Goal: Task Accomplishment & Management: Manage account settings

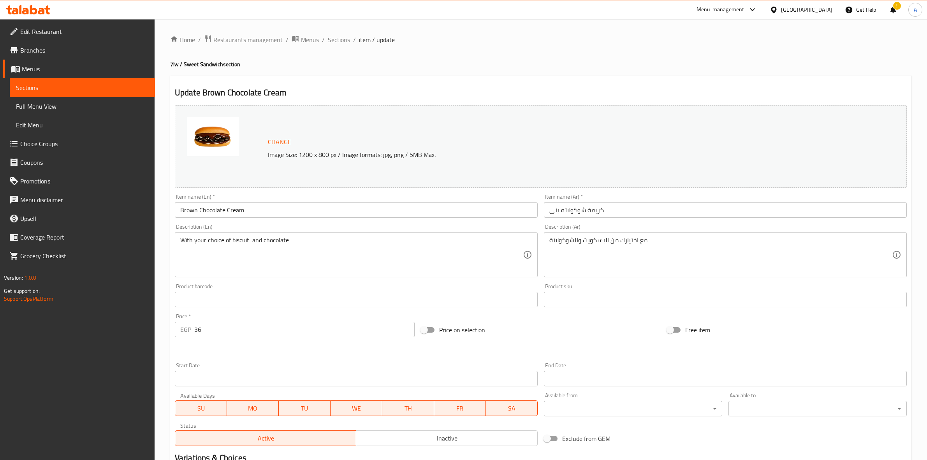
scroll to position [546, 0]
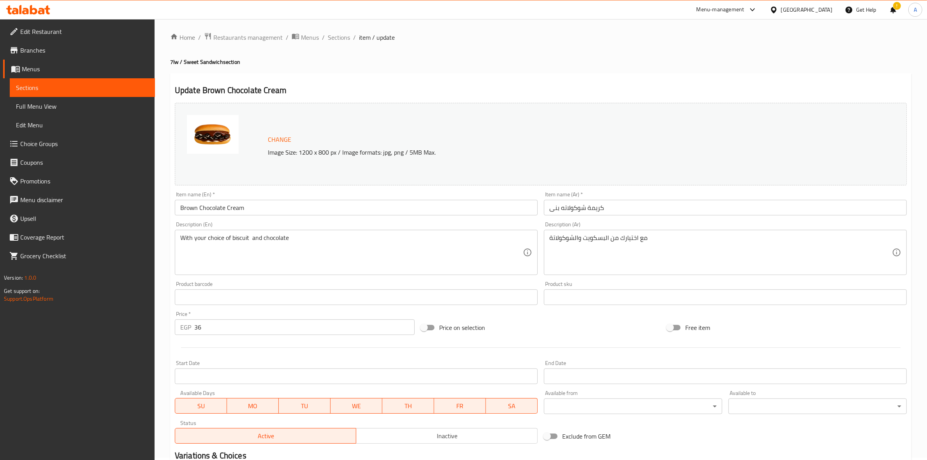
scroll to position [0, 0]
click at [33, 14] on icon at bounding box center [33, 9] width 7 height 9
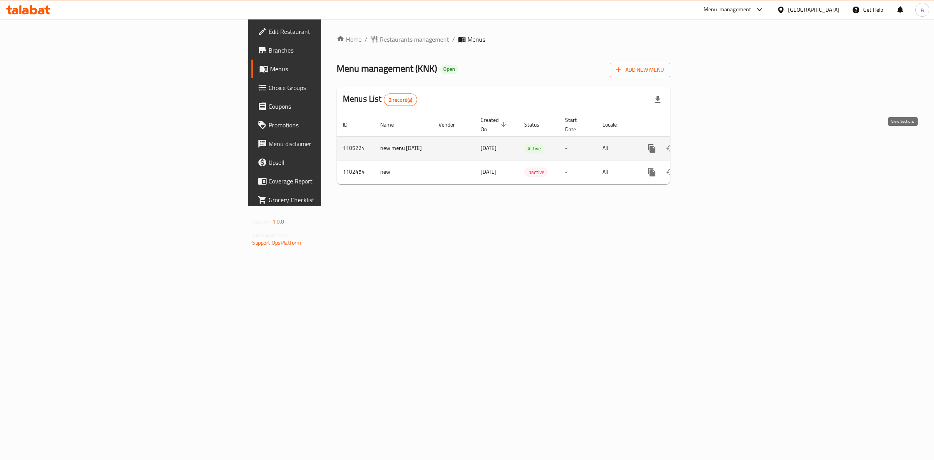
click at [713, 144] on icon "enhanced table" at bounding box center [707, 148] width 9 height 9
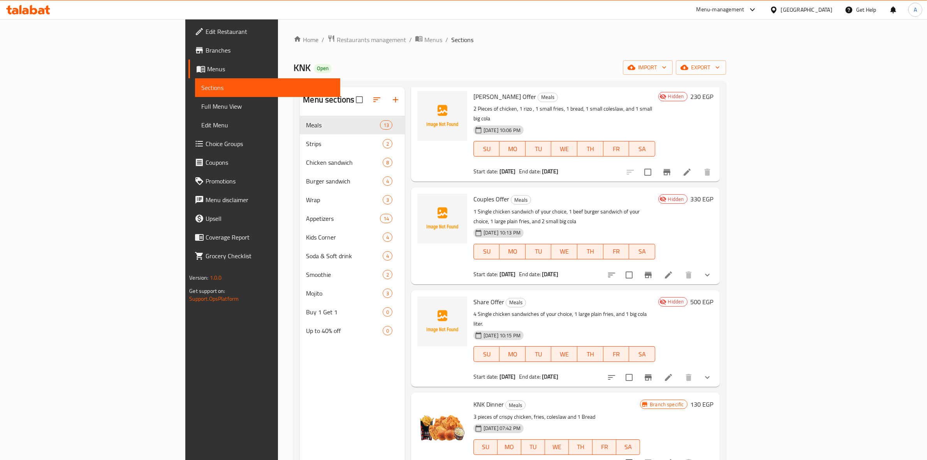
scroll to position [438, 0]
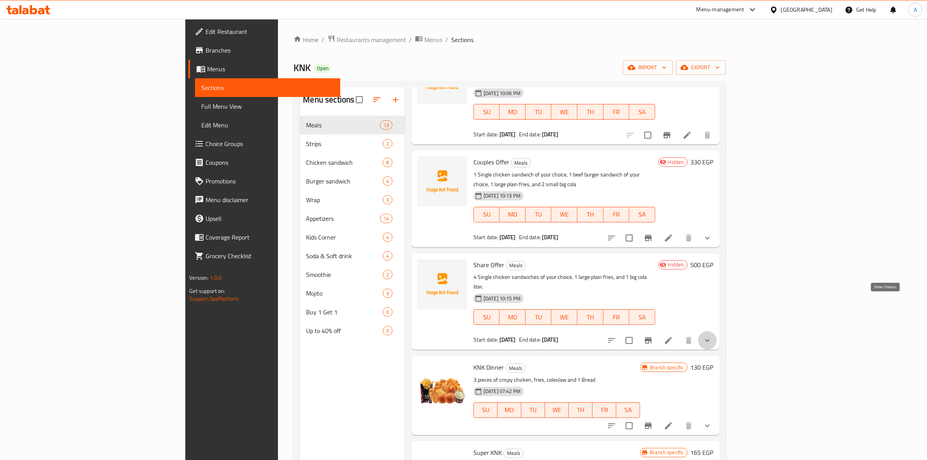
click at [712, 336] on icon "show more" at bounding box center [707, 340] width 9 height 9
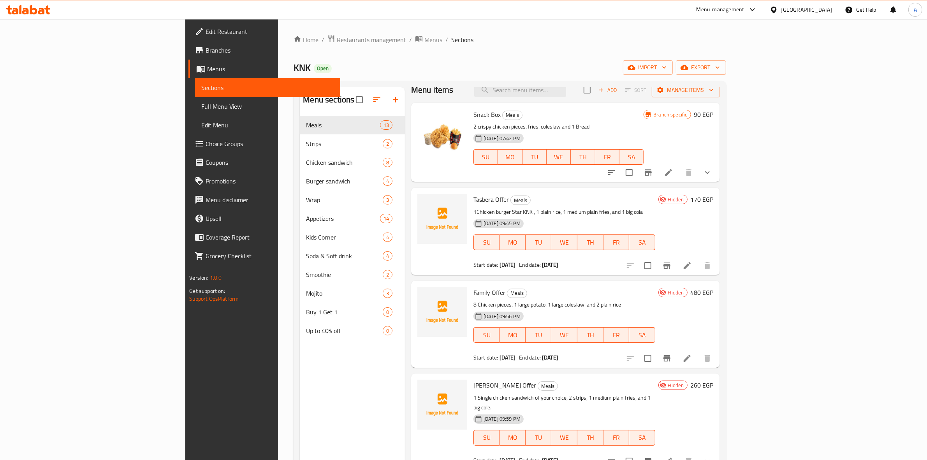
scroll to position [0, 0]
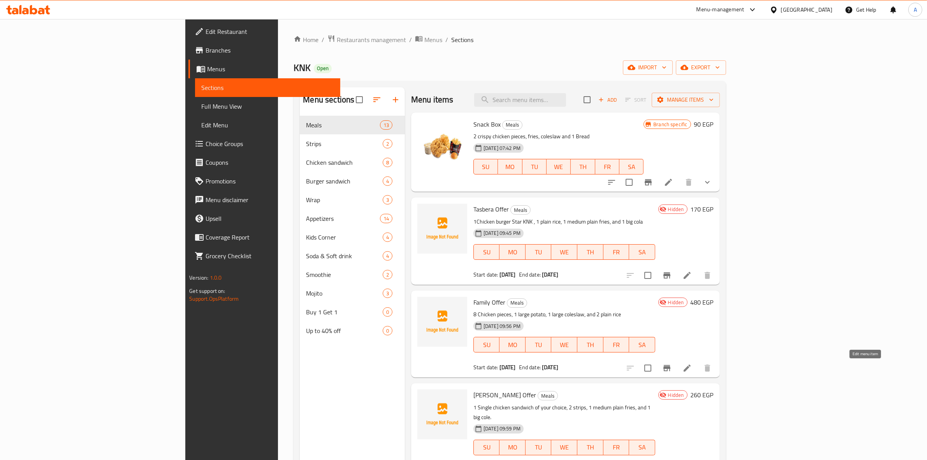
click at [692, 370] on icon at bounding box center [686, 367] width 9 height 9
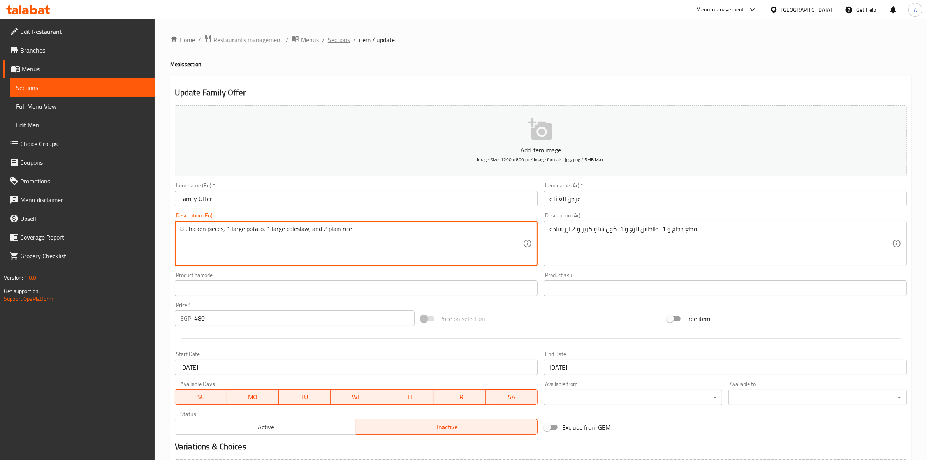
click at [347, 40] on span "Sections" at bounding box center [339, 39] width 22 height 9
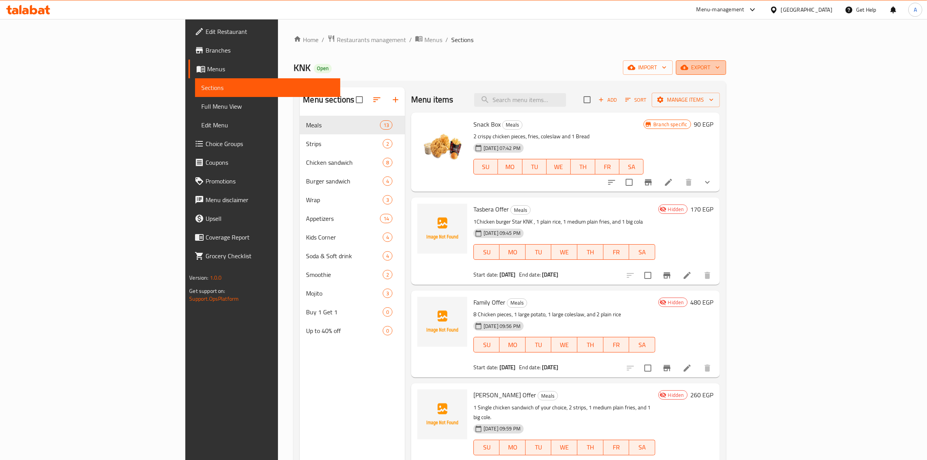
click at [720, 71] on span "export" at bounding box center [701, 68] width 38 height 10
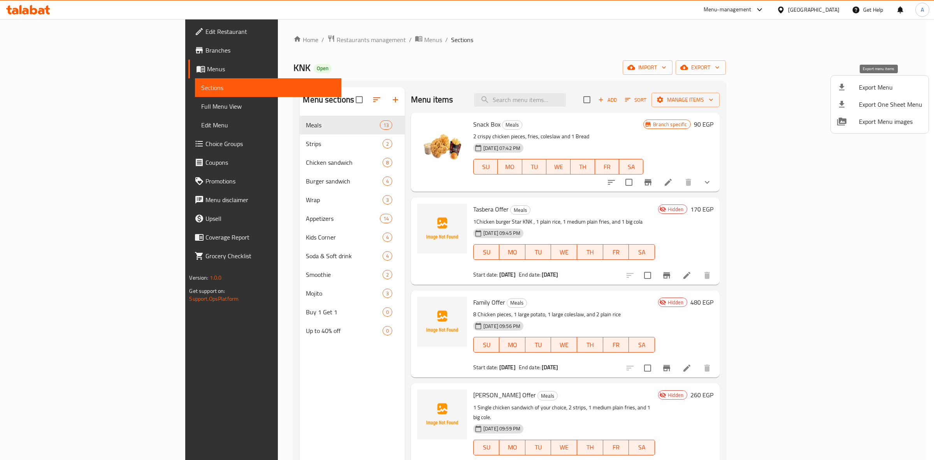
click at [880, 89] on span "Export Menu" at bounding box center [890, 87] width 63 height 9
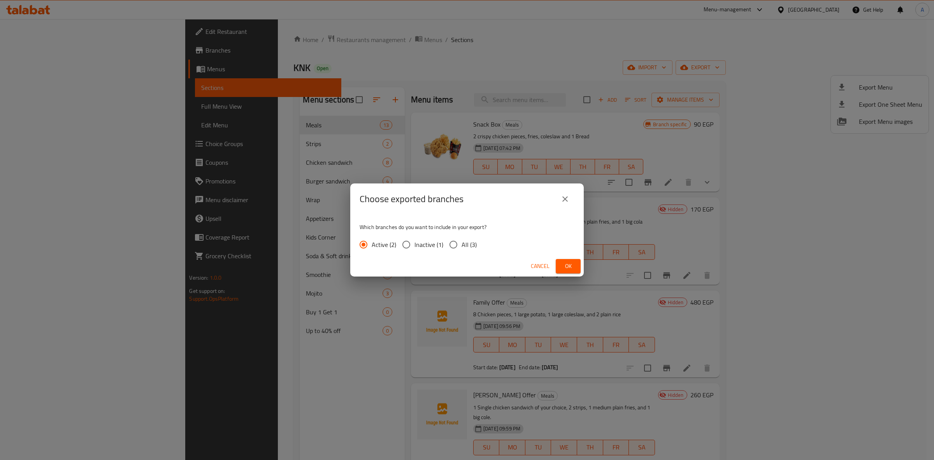
click at [455, 241] on input "All (3)" at bounding box center [453, 244] width 16 height 16
radio input "true"
click at [565, 269] on span "Ok" at bounding box center [568, 266] width 12 height 10
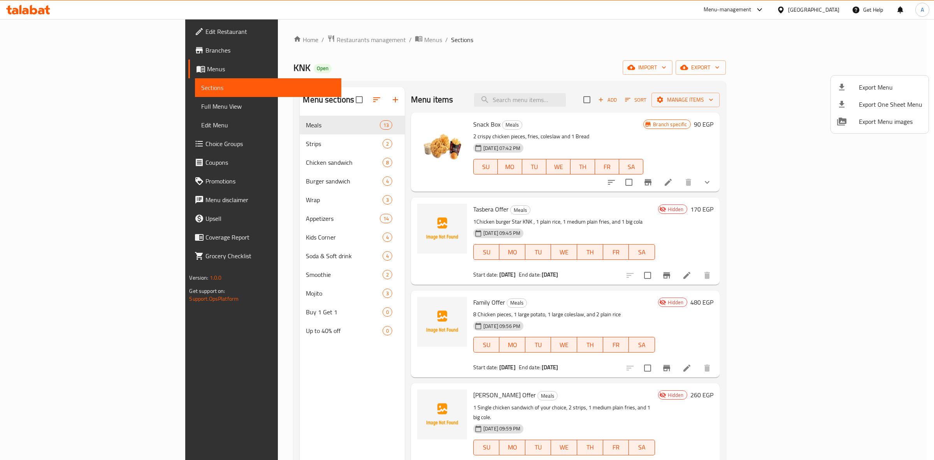
click at [507, 67] on div at bounding box center [467, 230] width 934 height 460
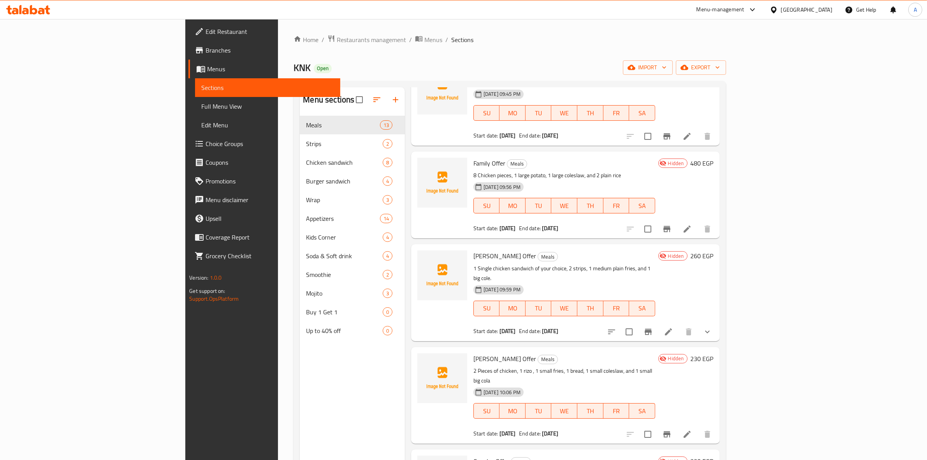
scroll to position [97, 0]
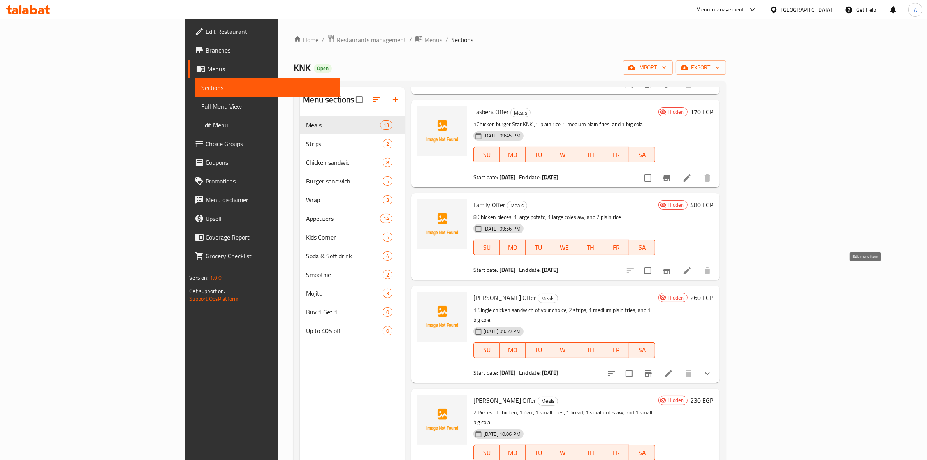
click at [692, 273] on icon at bounding box center [686, 270] width 9 height 9
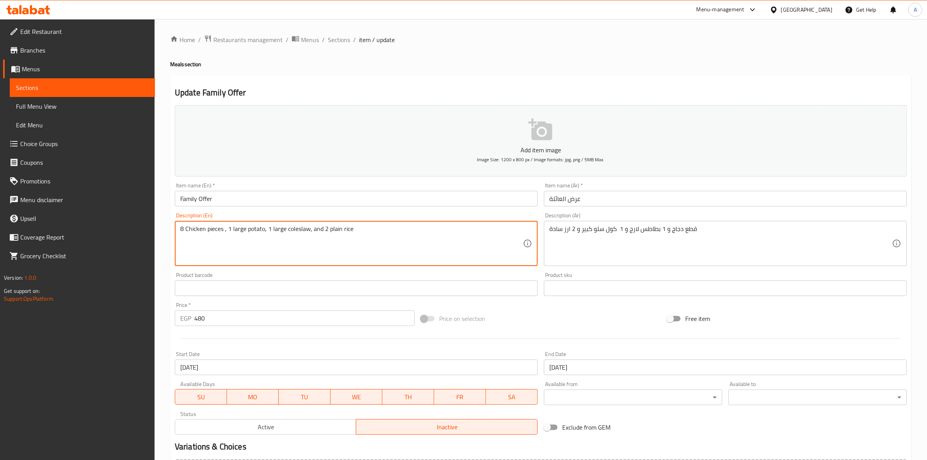
paste textarea "EL HATY, El Rehab City 1"
paste textarea "breasts or thighs"
click at [165, 259] on div "Home / Restaurants management / Menus / Sections / item / update Meals section …" at bounding box center [541, 284] width 772 height 531
click at [307, 234] on textarea "8 Chicken pieces breasts and thighs mix of them,, 1 large potato, 1 large coles…" at bounding box center [351, 243] width 343 height 37
drag, startPoint x: 326, startPoint y: 231, endPoint x: 312, endPoint y: 232, distance: 13.6
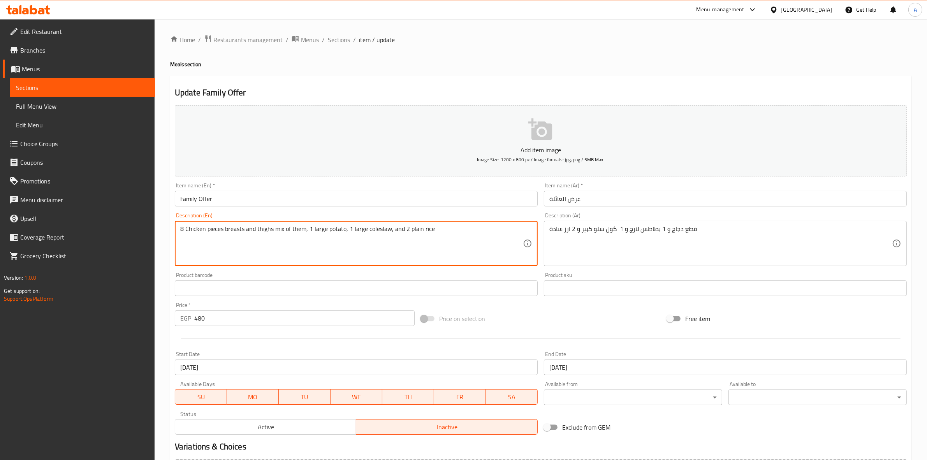
click at [312, 232] on textarea "8 Chicken pieces breasts and thighs mix of them, 1 large potato, 1 large colesl…" at bounding box center [351, 243] width 343 height 37
paste textarea "Plain small"
drag, startPoint x: 341, startPoint y: 229, endPoint x: 326, endPoint y: 229, distance: 14.8
click at [310, 232] on textarea "8 Chicken pieces breasts and thighs mix of them, 1Plain potato, 1 large colesla…" at bounding box center [351, 243] width 343 height 37
click at [312, 233] on textarea "8 Chicken pieces breasts and thighs mix of them, 1Plain potato, 1 large colesla…" at bounding box center [351, 243] width 343 height 37
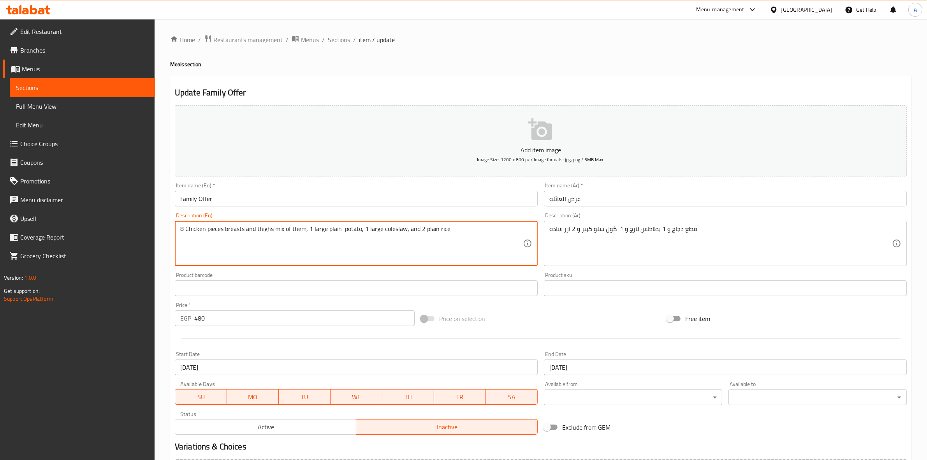
click at [334, 253] on textarea "8 Chicken pieces breasts and thighs mix of them, 1 large plain potato, 1 large …" at bounding box center [351, 243] width 343 height 37
click at [459, 234] on textarea "8 Chicken pieces breasts and thighs mix of them, 1 large plain potato, 1 large …" at bounding box center [351, 243] width 343 height 37
drag, startPoint x: 469, startPoint y: 225, endPoint x: 101, endPoint y: 227, distance: 368.3
click at [101, 227] on div "Edit Restaurant Branches Menus Sections Full Menu View Edit Menu Choice Groups …" at bounding box center [463, 284] width 927 height 531
type textarea "8 Chicken pieces breasts and thighs mix of them, 1 large plain potato, 1 large …"
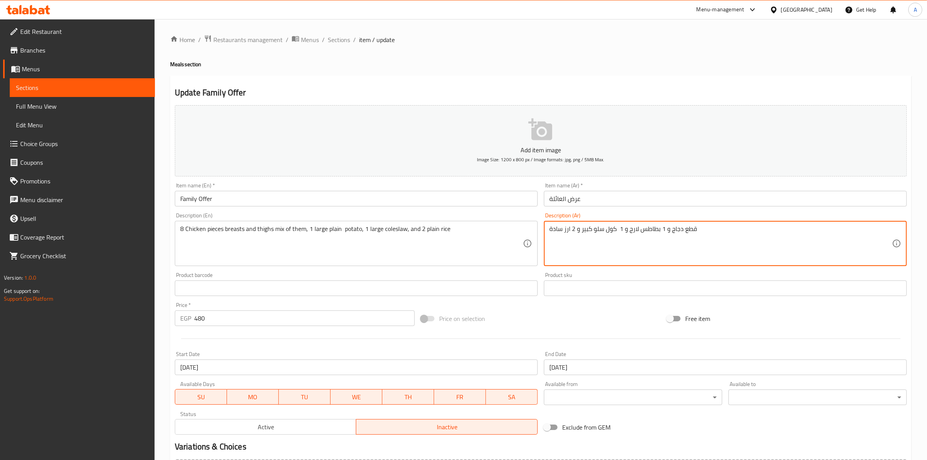
drag, startPoint x: 710, startPoint y: 228, endPoint x: 501, endPoint y: 230, distance: 209.1
paste textarea "8 قطع صدور دجاج وأفخاذ مزيج منهم، 1 بطاطس سادة كبيرة، 1 سلطة كول سلو كبيرة، و2 أ"
drag, startPoint x: 732, startPoint y: 230, endPoint x: 717, endPoint y: 232, distance: 15.2
click at [717, 232] on textarea "8 قطع صدور دجاج وأفخاذ مزيج منهم، 1 بطاطس سادة كبيرة، 1 سلطة كول سلو كبيرة، و2 …" at bounding box center [720, 243] width 343 height 37
click at [686, 230] on textarea "8 قطع صدور دجاج وأفخاذ مزيج منهم، 1 بطاطس سادة كبيرة، 1 كول سلو كبيرة، و2 أرز س…" at bounding box center [720, 243] width 343 height 37
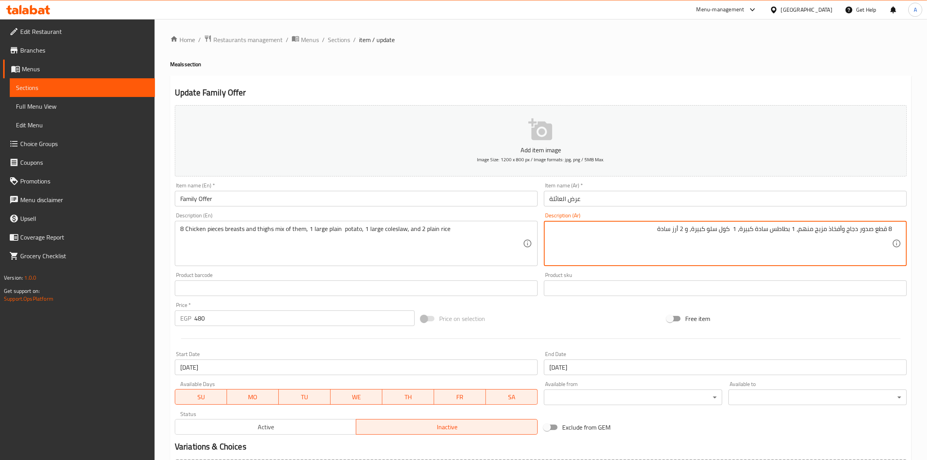
type textarea "8 قطع صدور دجاج وأفخاذ مزيج منهم، 1 بطاطس سادة كبيرة، 1 كول سلو كبيرة، و 2 أرز …"
click at [598, 204] on input "عرض العائلة" at bounding box center [725, 199] width 363 height 16
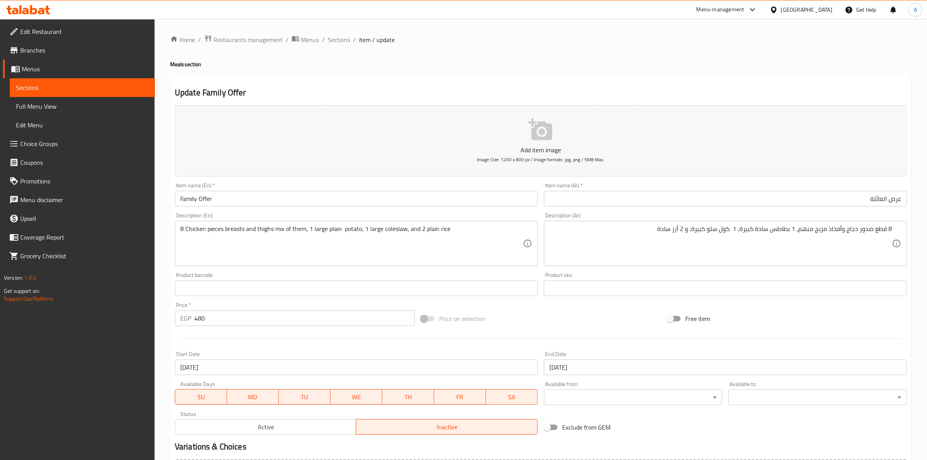
click at [503, 74] on div "Home / Restaurants management / Menus / Sections / item / update Meals section …" at bounding box center [540, 285] width 741 height 500
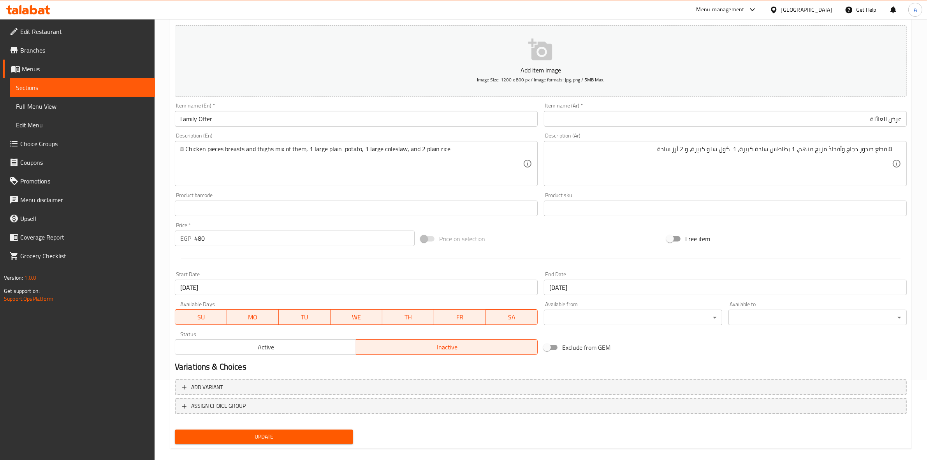
scroll to position [89, 0]
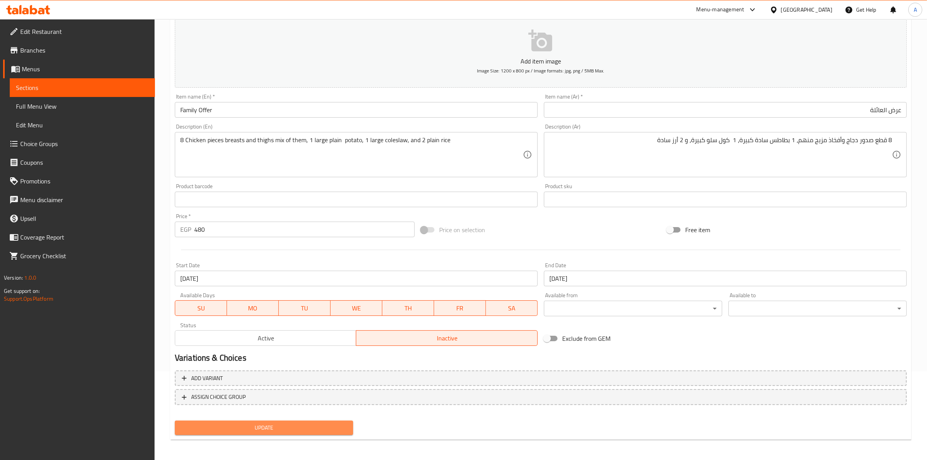
click at [271, 425] on span "Update" at bounding box center [264, 428] width 166 height 10
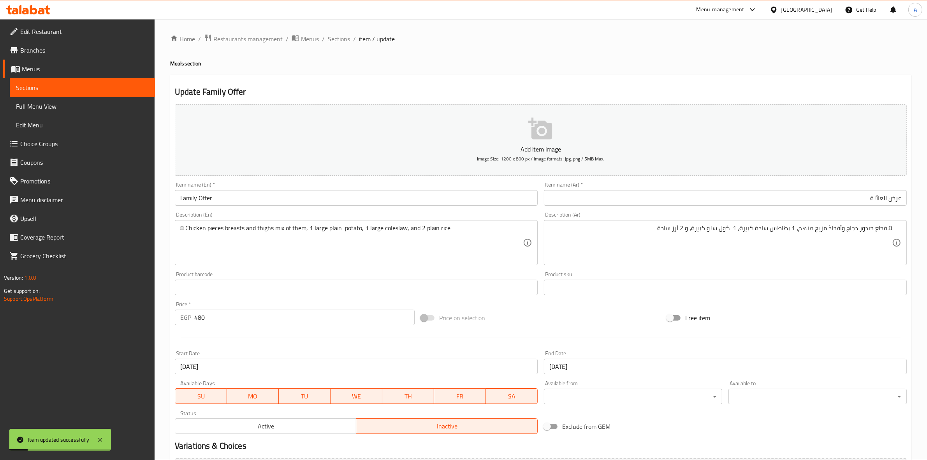
scroll to position [0, 0]
click at [337, 41] on span "Sections" at bounding box center [339, 39] width 22 height 9
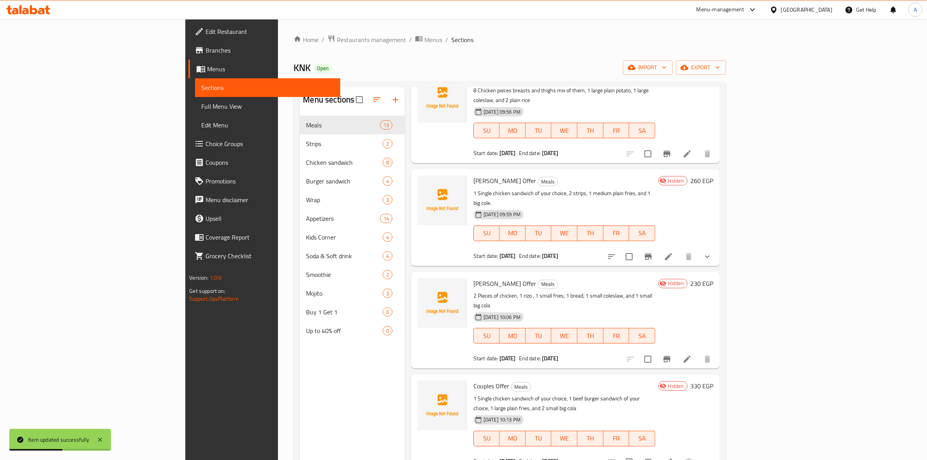
scroll to position [195, 0]
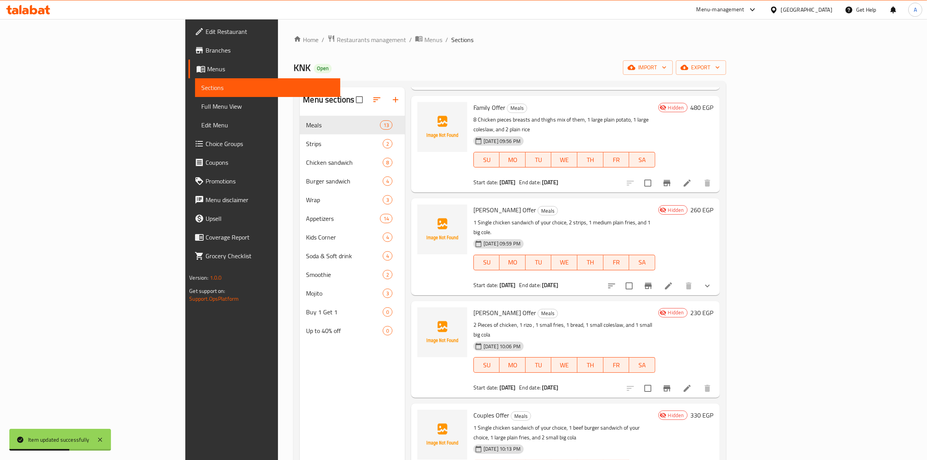
click at [692, 383] on icon at bounding box center [686, 387] width 9 height 9
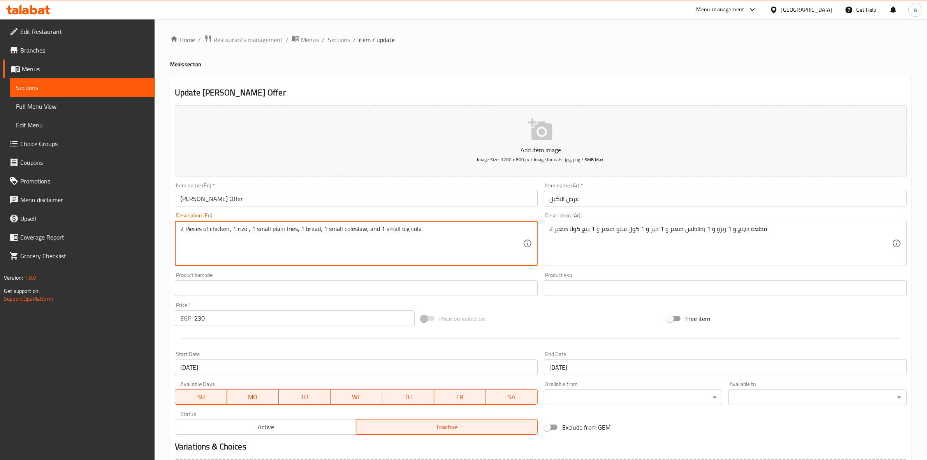
click at [293, 252] on textarea "2 Pieces of chicken, 1 rizo , 1 small plain fries, 1 bread, 1 small coleslaw, a…" at bounding box center [351, 243] width 343 height 37
drag, startPoint x: 430, startPoint y: 230, endPoint x: 154, endPoint y: 214, distance: 276.8
click at [154, 214] on div "Edit Restaurant Branches Menus Sections Full Menu View Edit Menu Choice Groups …" at bounding box center [463, 284] width 927 height 531
click at [218, 234] on textarea "2 Pieces of chicken, 1 rizo , 1 small plain fries, 1 bread, 1 small coleslaw, a…" at bounding box center [351, 243] width 343 height 37
click at [229, 230] on textarea "2 Pieces of chicken, 1 rizo , 1 small plain fries, 1 bread, 1 small coleslaw, a…" at bounding box center [351, 243] width 343 height 37
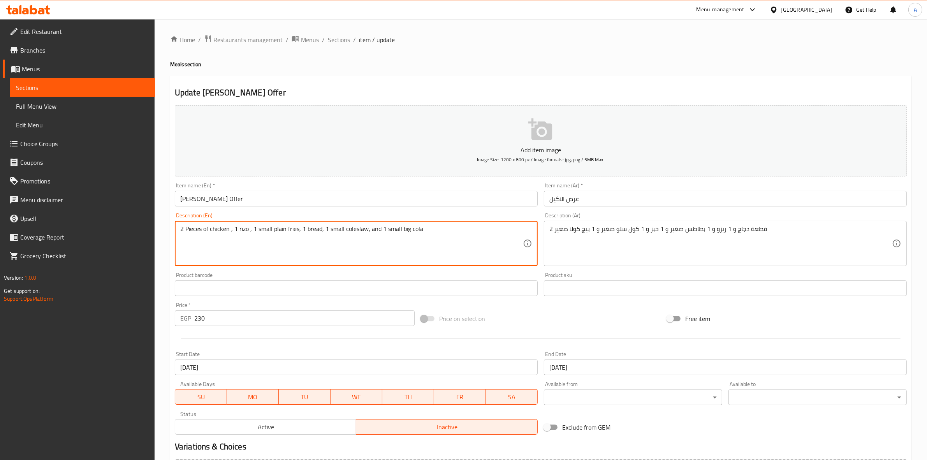
click at [241, 276] on div "Product barcode Product barcode" at bounding box center [356, 284] width 363 height 24
paste textarea "breasts or thighs"
drag, startPoint x: 257, startPoint y: 230, endPoint x: 252, endPoint y: 232, distance: 5.3
click at [252, 232] on textarea "2 Pieces of chicken breasts or thighs , 1 rizo , 1 small plain fries, 1 bread, …" at bounding box center [351, 243] width 343 height 37
click at [279, 231] on textarea "2 Pieces of chicken breasts and thighs , 1 rizo , 1 small plain fries, 1 bread,…" at bounding box center [351, 243] width 343 height 37
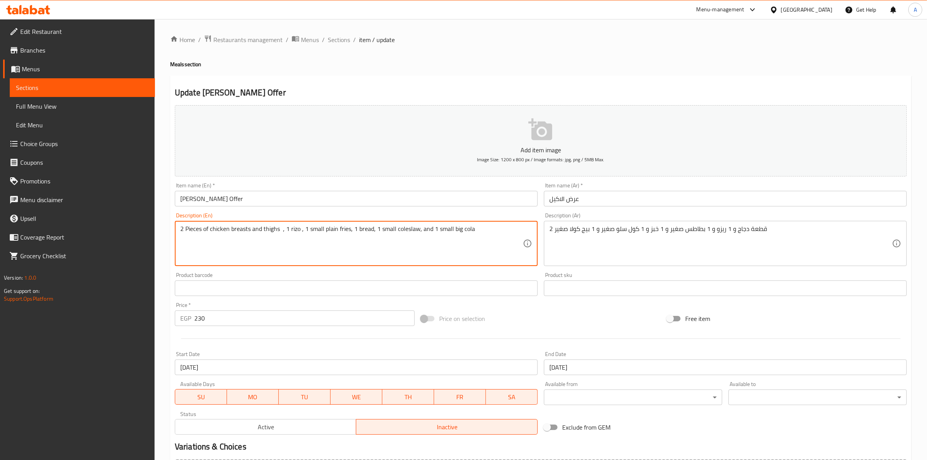
paste textarea "Mix of both"
drag, startPoint x: 482, startPoint y: 234, endPoint x: 176, endPoint y: 236, distance: 305.6
click at [176, 236] on div "2 Pieces of chicken breasts and thighs Mix of both , 1 rizo , 1 small plain fri…" at bounding box center [356, 243] width 363 height 45
type textarea "2 Pieces of chicken breasts and thighs Mix of both , 1 rizo , 1 small plain fri…"
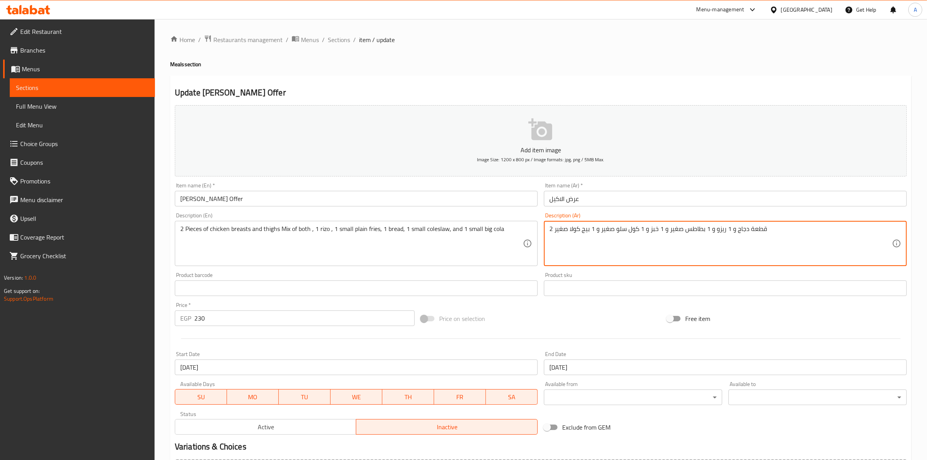
drag, startPoint x: 782, startPoint y: 231, endPoint x: 402, endPoint y: 183, distance: 382.5
paste textarea "قطعتين صدور دجاج وفخذين مزيج من الاثنين، 1 ريزو، 1 بطاطس مقلية صغيرة، 1 خبز، 1 …"
drag, startPoint x: 872, startPoint y: 233, endPoint x: 900, endPoint y: 232, distance: 27.3
click at [900, 232] on div "قطعتين صدور دجاج وفخذين مزيج من الاثنين، 1 ريزو، 1 بطاطس مقلية صغيرة، 1 خبز، 1 …" at bounding box center [725, 243] width 363 height 45
drag, startPoint x: 870, startPoint y: 230, endPoint x: 856, endPoint y: 230, distance: 14.4
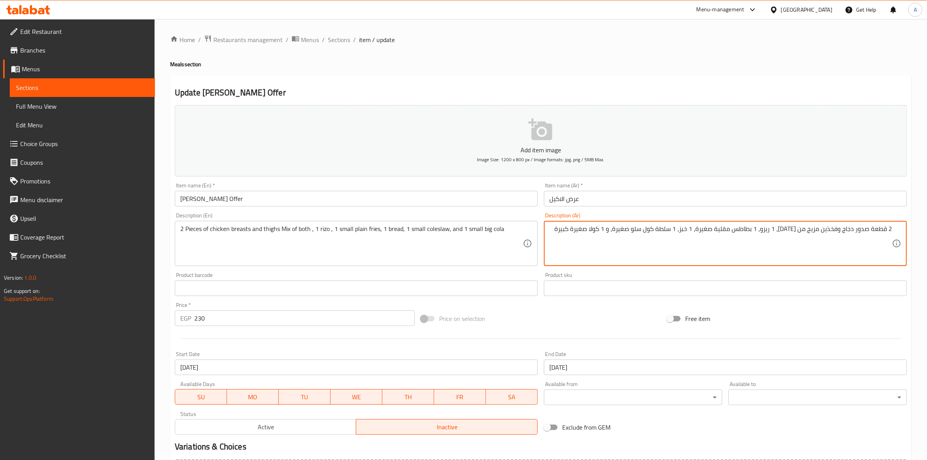
click at [856, 230] on textarea "2 قطعة صدور دجاج وفخذين مزيج من الاثنين، 1 ريزو، 1 بطاطس مقلية صغيرة، 1 خبز، 1 …" at bounding box center [720, 243] width 343 height 37
click at [857, 231] on textarea "2 قطعة دجاج وفخذين مزيج من الاثنين، 1 ريزو، 1 بطاطس مقلية صغيرة، 1 خبز، 1 سلطة …" at bounding box center [720, 243] width 343 height 37
paste textarea "صدور"
drag, startPoint x: 828, startPoint y: 231, endPoint x: 819, endPoint y: 234, distance: 9.4
click at [819, 234] on textarea "2 قطعة دجاج صدور وفخذين مزيج من الاثنين، 1 ريزو، 1 بطاطس مقلية صغيرة، 1 خبز، 1 …" at bounding box center [720, 243] width 343 height 37
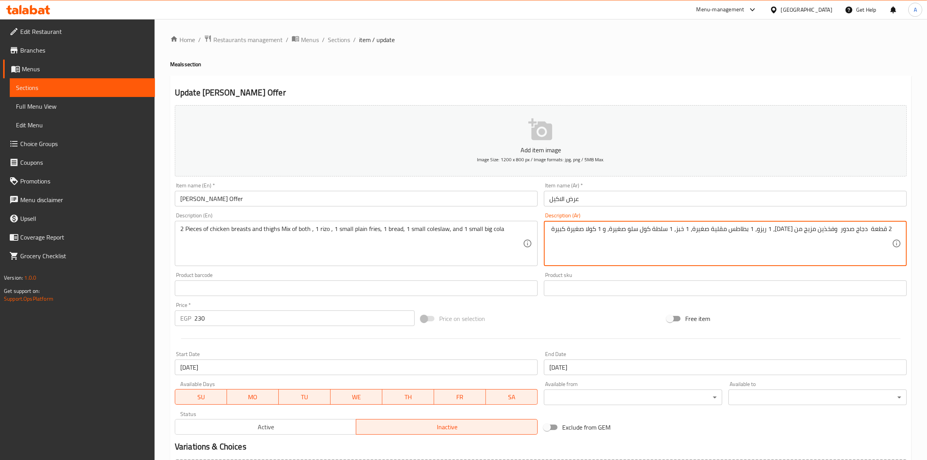
click at [824, 233] on textarea "2 قطعة دجاج صدور وفخذين مزيج من الاثنين، 1 ريزو، 1 بطاطس مقلية صغيرة، 1 خبز، 1 …" at bounding box center [720, 243] width 343 height 37
click at [826, 232] on textarea "2 قطعة دجاج صدور وفخذين مزيج من الاثنين، 1 ريزو، 1 بطاطس مقلية صغيرة، 1 خبز، 1 …" at bounding box center [720, 243] width 343 height 37
click at [823, 232] on textarea "2 قطعة دجاج صدور وفخذين مزيج من الاثنين، 1 ريزو، 1 بطاطس مقلية صغيرة، 1 خبز، 1 …" at bounding box center [720, 243] width 343 height 37
drag, startPoint x: 825, startPoint y: 232, endPoint x: 821, endPoint y: 239, distance: 7.7
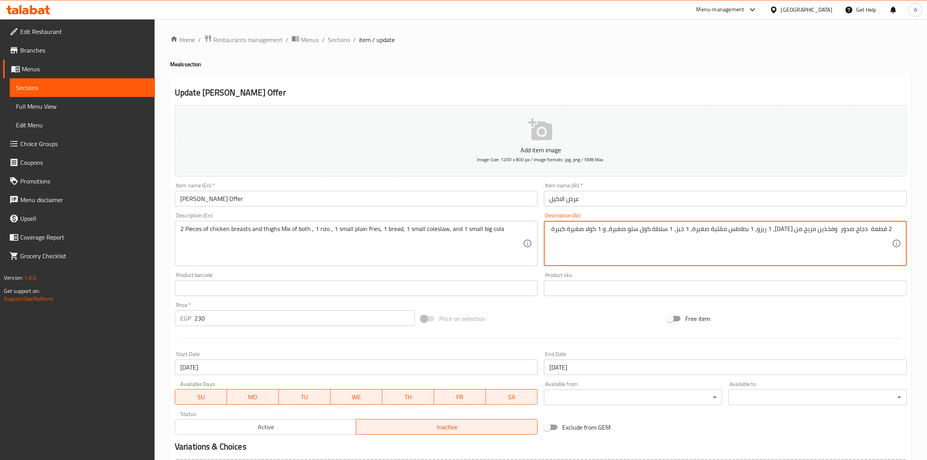
click at [819, 232] on textarea "2 قطعة دجاج صدور وفخذين مزيج من الاثنين، 1 ريزو، 1 بطاطس مقلية صغيرة، 1 خبز، 1 …" at bounding box center [720, 243] width 343 height 37
click at [837, 230] on textarea "2 قطعة دجاج صدور وفخذ مزيج من الاثنين، 1 ريزو، 1 بطاطس مقلية صغيرة، 1 خبز، 1 سل…" at bounding box center [720, 243] width 343 height 37
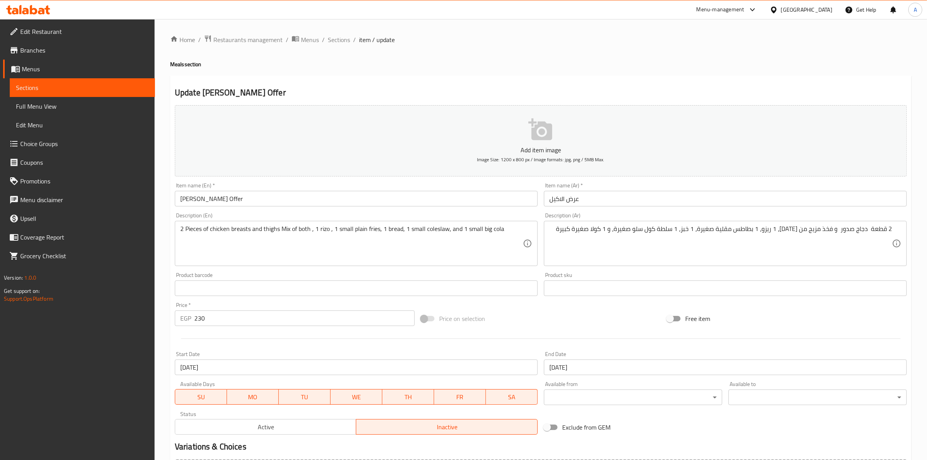
click at [751, 76] on div "Update Al Akeel Offer Add item image Image Size: 1200 x 800 px / Image formats:…" at bounding box center [540, 302] width 741 height 453
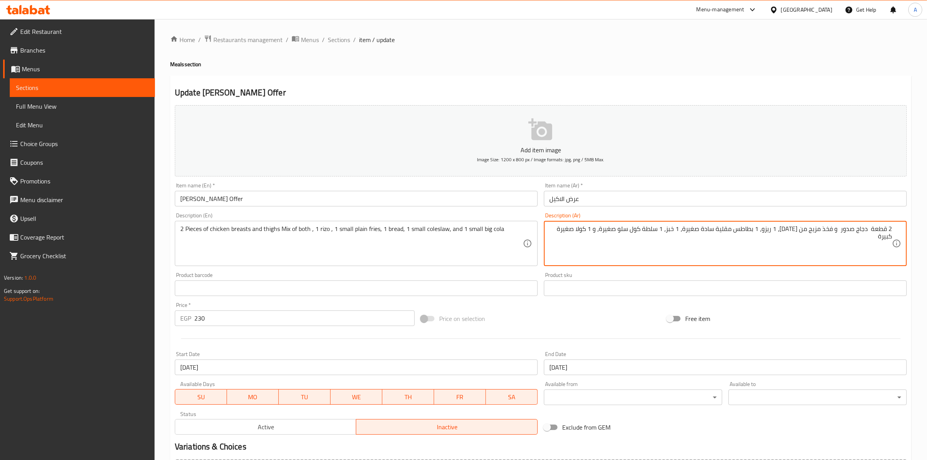
type textarea "2 قطعة دجاج صدور و فخذ مزيج من الاثنين، 1 ريزو، 1 بطاطس مقلية سادة صغيرة، 1 خبز…"
click at [627, 199] on input "عرض الاكيل" at bounding box center [725, 199] width 363 height 16
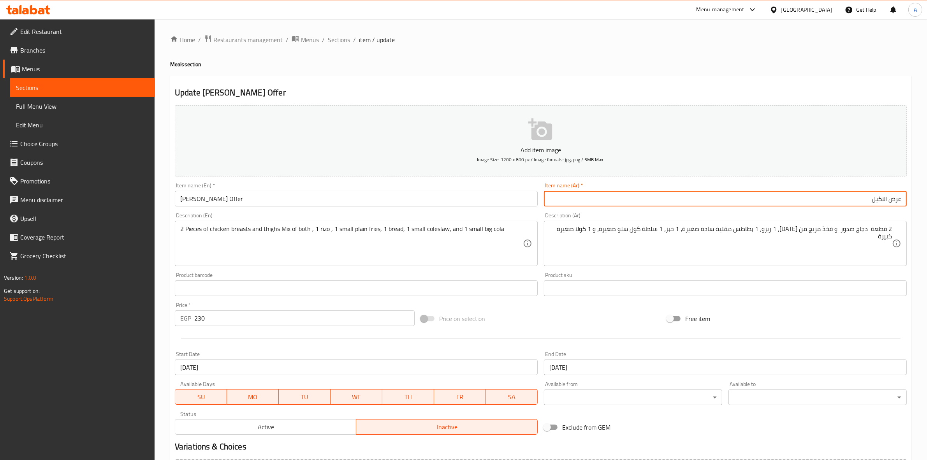
click at [642, 63] on h4 "Meals section" at bounding box center [540, 64] width 741 height 8
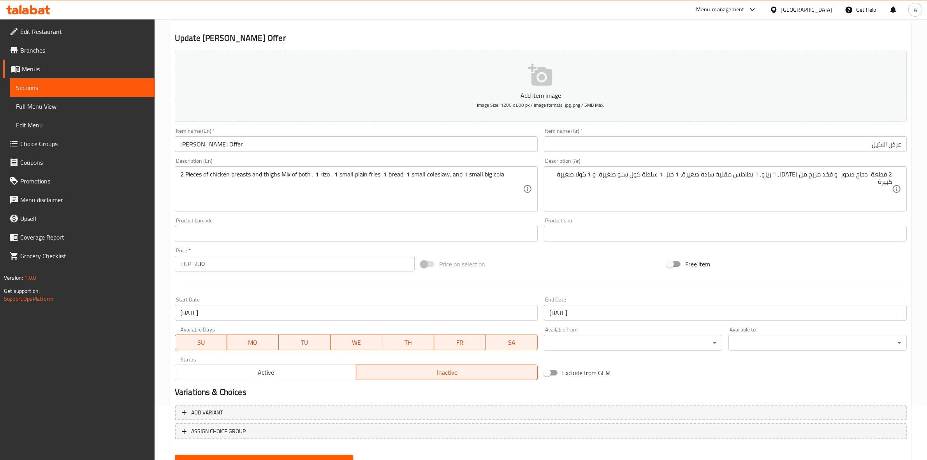
scroll to position [89, 0]
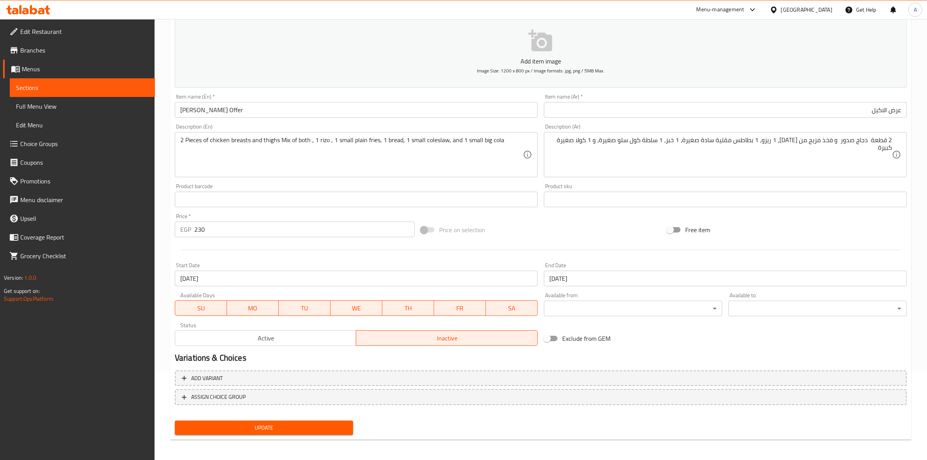
click at [277, 423] on span "Update" at bounding box center [264, 428] width 166 height 10
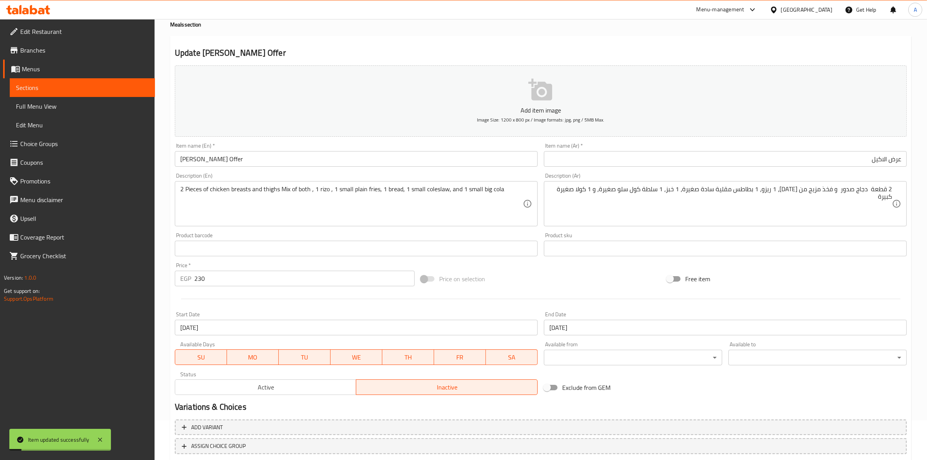
scroll to position [0, 0]
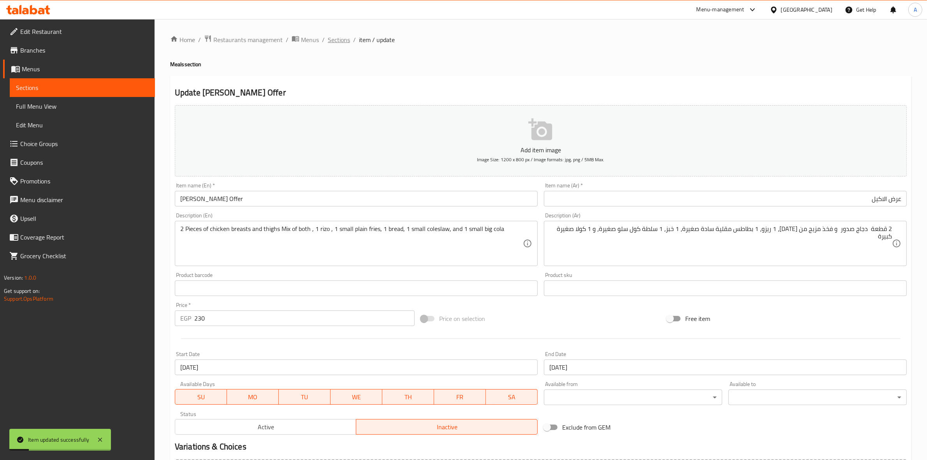
click at [336, 42] on span "Sections" at bounding box center [339, 39] width 22 height 9
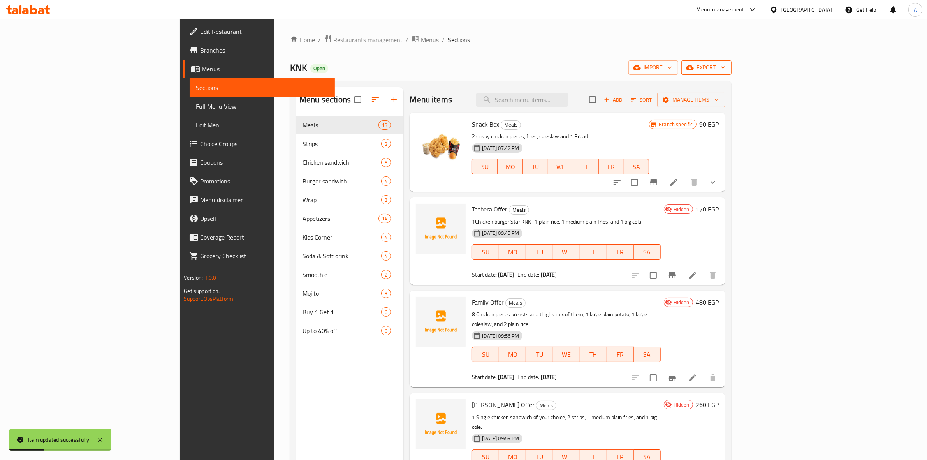
click at [725, 70] on span "export" at bounding box center [707, 68] width 38 height 10
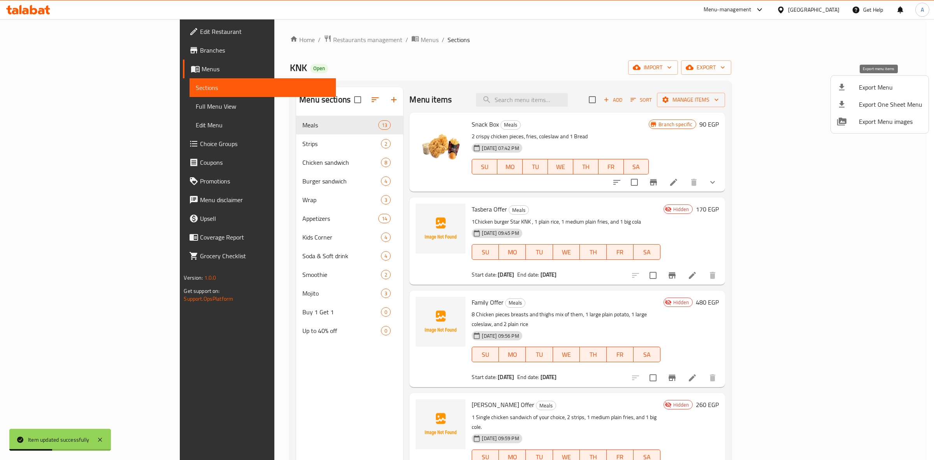
click at [872, 87] on span "Export Menu" at bounding box center [890, 87] width 63 height 9
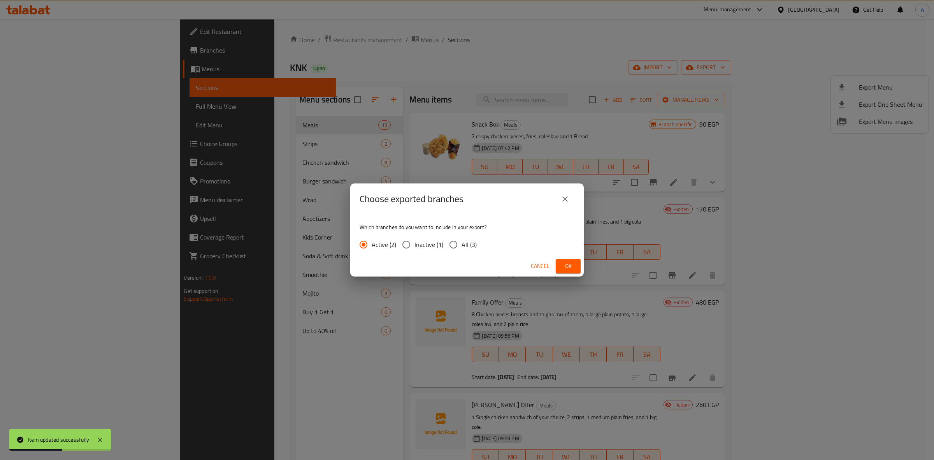
click at [456, 248] on input "All (3)" at bounding box center [453, 244] width 16 height 16
radio input "true"
click at [560, 270] on button "Ok" at bounding box center [568, 266] width 25 height 14
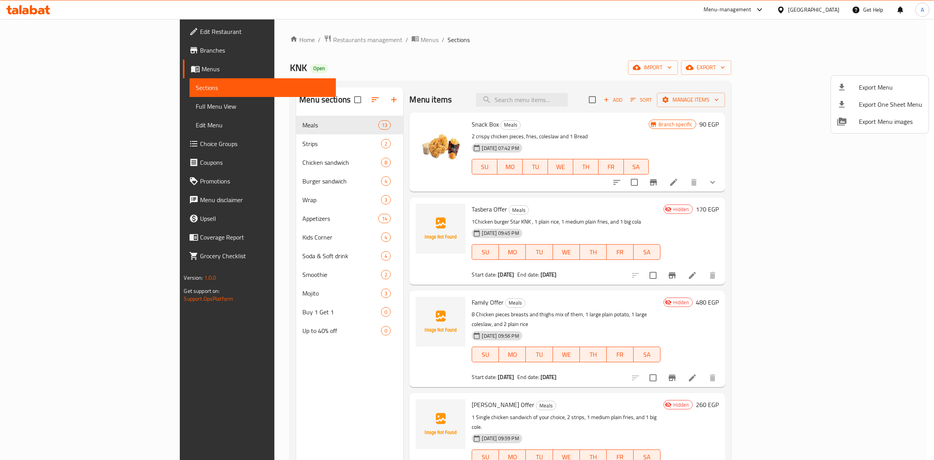
click at [41, 50] on div at bounding box center [467, 230] width 934 height 460
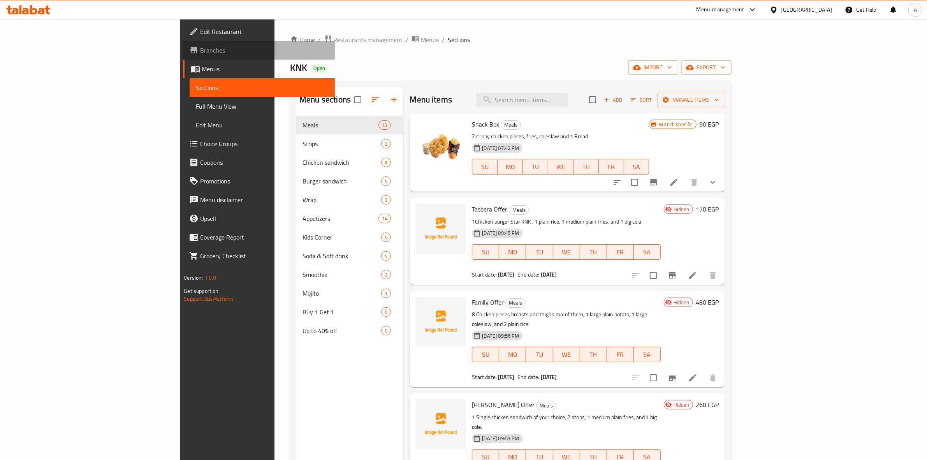
click at [200, 50] on span "Branches" at bounding box center [264, 50] width 128 height 9
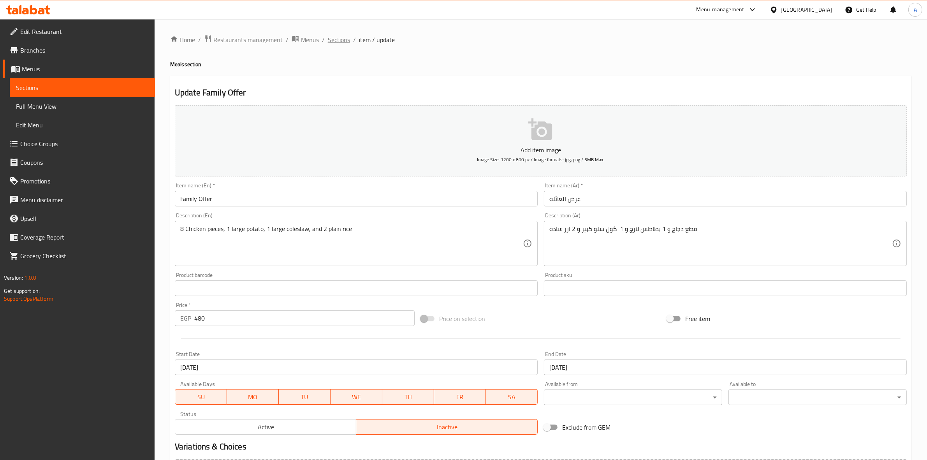
click at [338, 43] on span "Sections" at bounding box center [339, 39] width 22 height 9
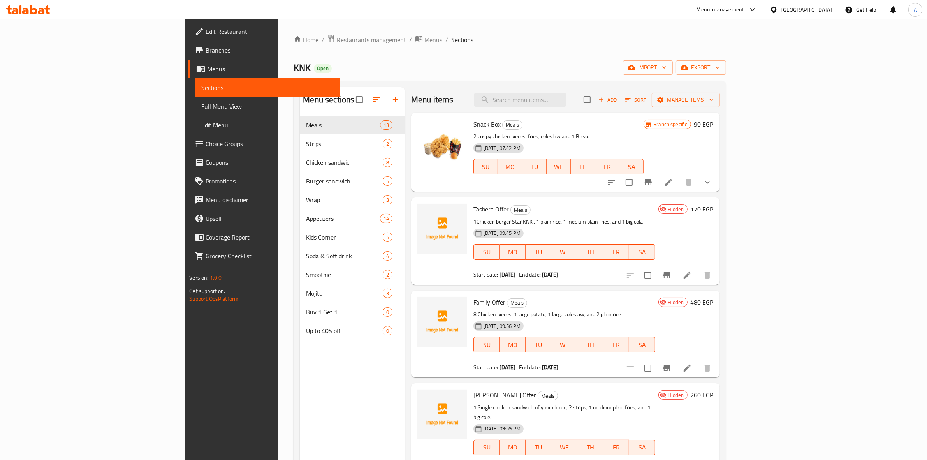
click at [744, 7] on div "Menu-management" at bounding box center [720, 9] width 48 height 9
click at [709, 49] on div "Agent Campaigns Center" at bounding box center [714, 52] width 59 height 9
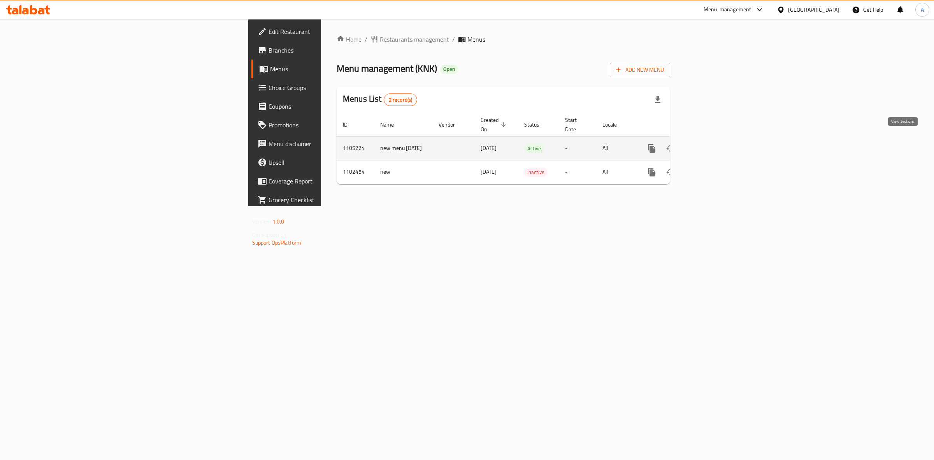
click at [712, 145] on icon "enhanced table" at bounding box center [708, 148] width 7 height 7
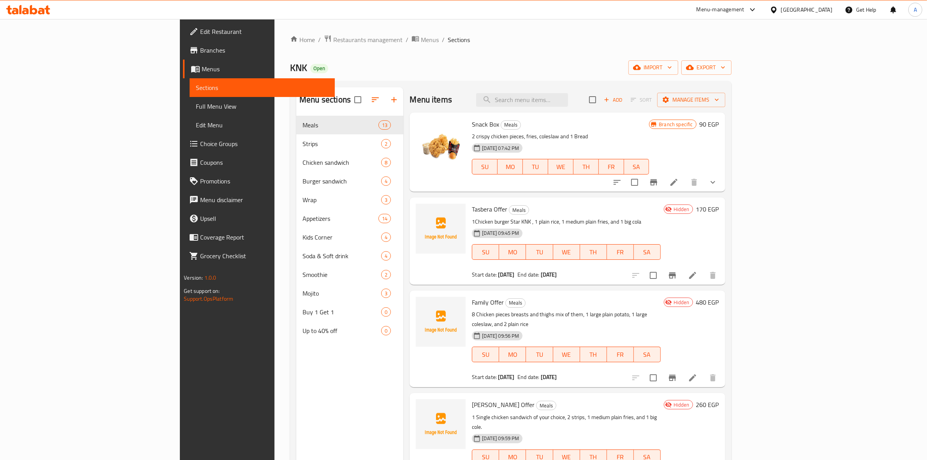
click at [658, 195] on div "Menu items Add Sort Manage items Snack Box Meals 2 crispy chicken pieces, fries…" at bounding box center [564, 317] width 322 height 460
click at [697, 278] on icon at bounding box center [692, 275] width 9 height 9
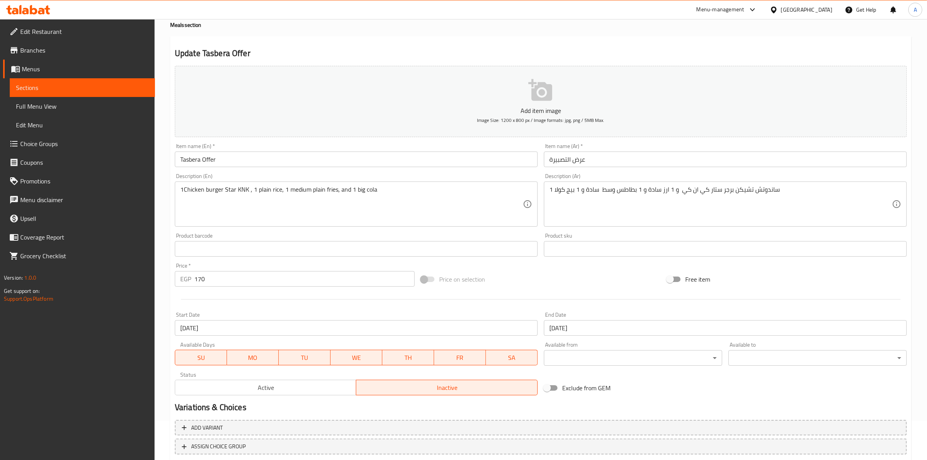
scroll to position [89, 0]
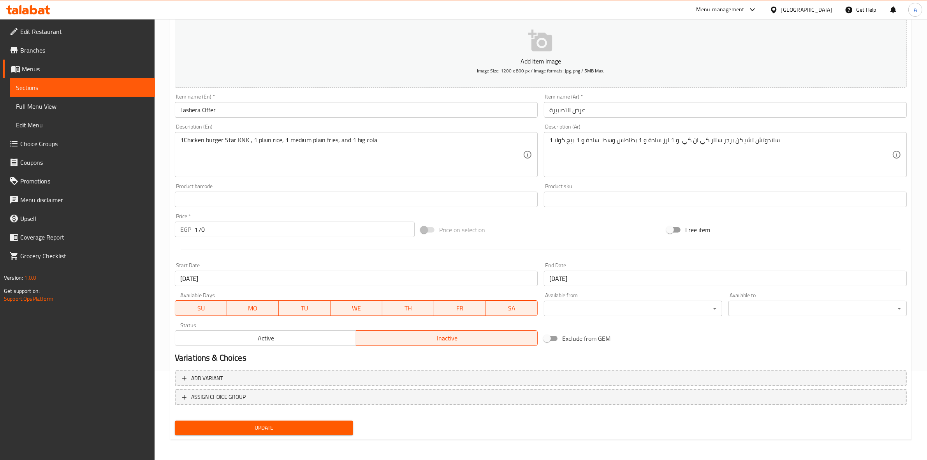
click at [297, 340] on span "Active" at bounding box center [265, 337] width 175 height 11
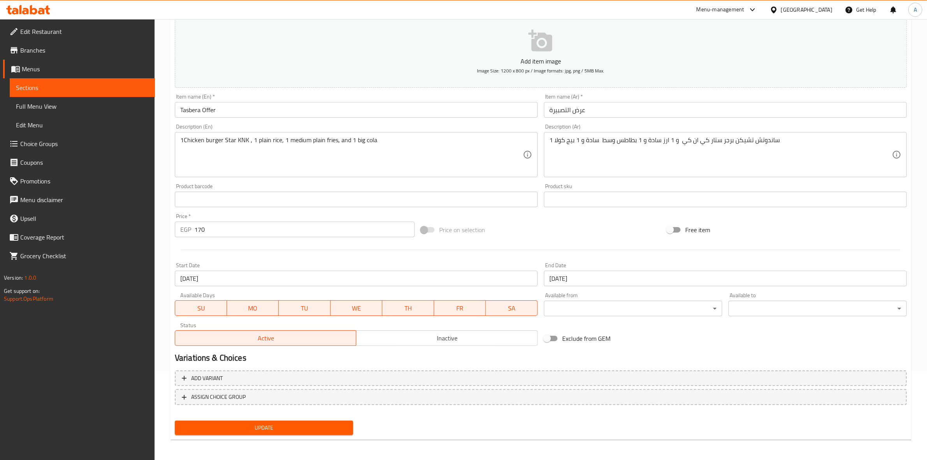
click at [280, 426] on span "Update" at bounding box center [264, 428] width 166 height 10
click at [458, 334] on span "Inactive" at bounding box center [446, 337] width 175 height 11
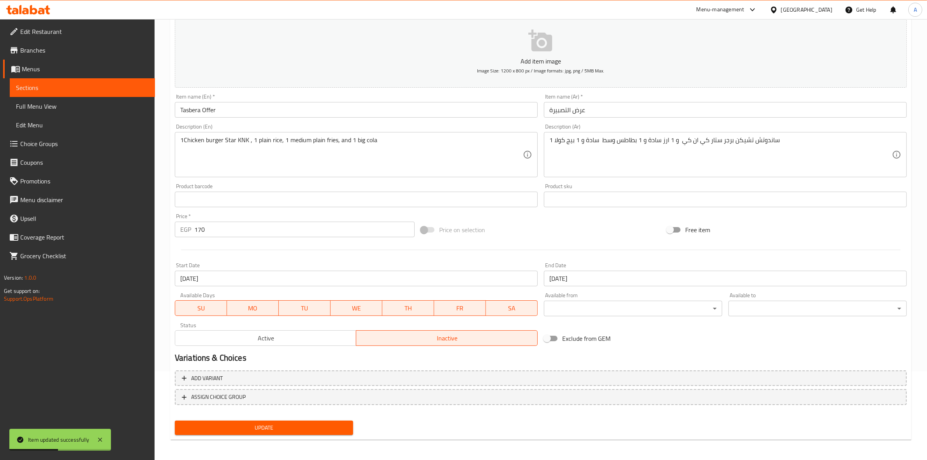
click at [255, 420] on button "Update" at bounding box center [264, 427] width 178 height 14
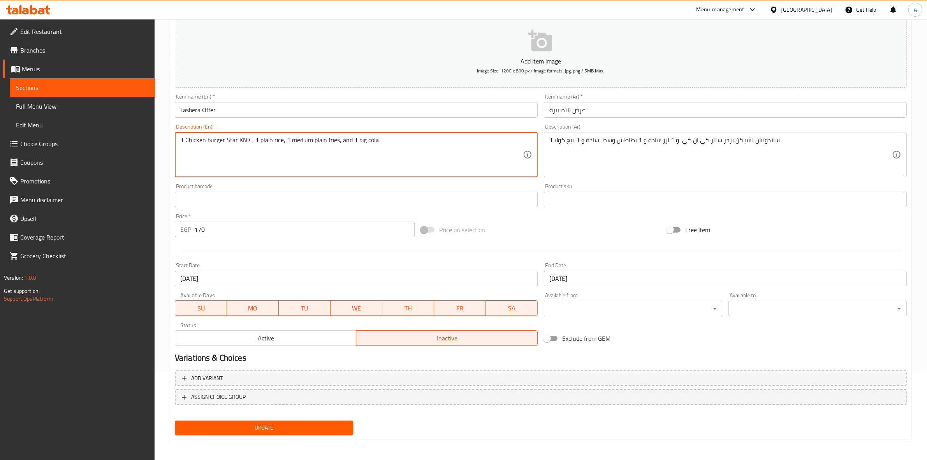
type textarea "1 Chicken burger Star KNK , 1 plain rice, 1 medium plain fries, and 1 big cola"
click at [273, 188] on div "Product barcode Product barcode" at bounding box center [356, 195] width 363 height 24
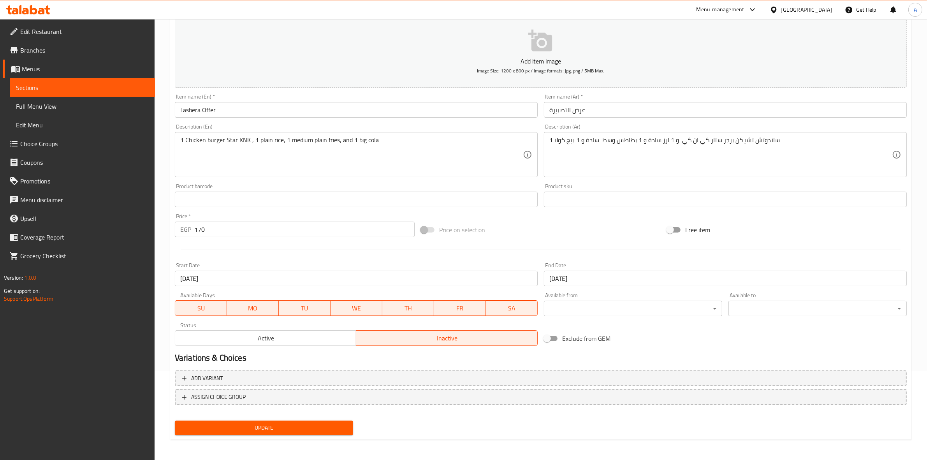
click at [482, 255] on div at bounding box center [541, 249] width 738 height 19
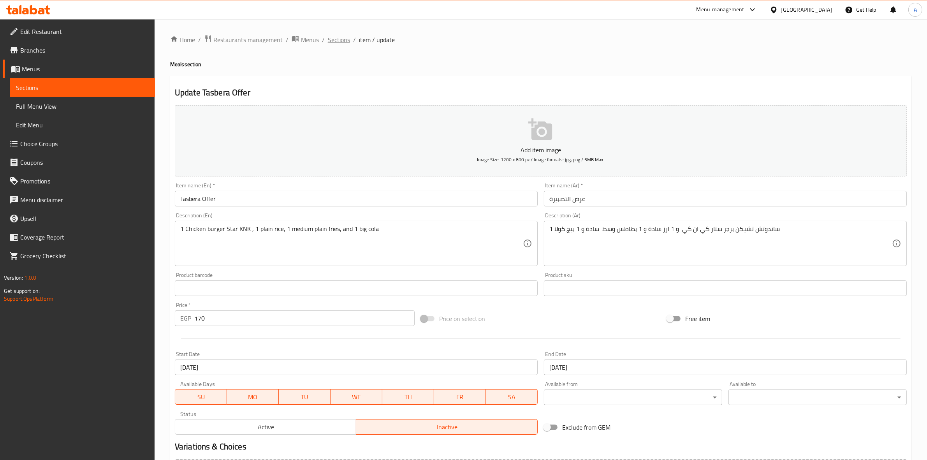
click at [335, 41] on span "Sections" at bounding box center [339, 39] width 22 height 9
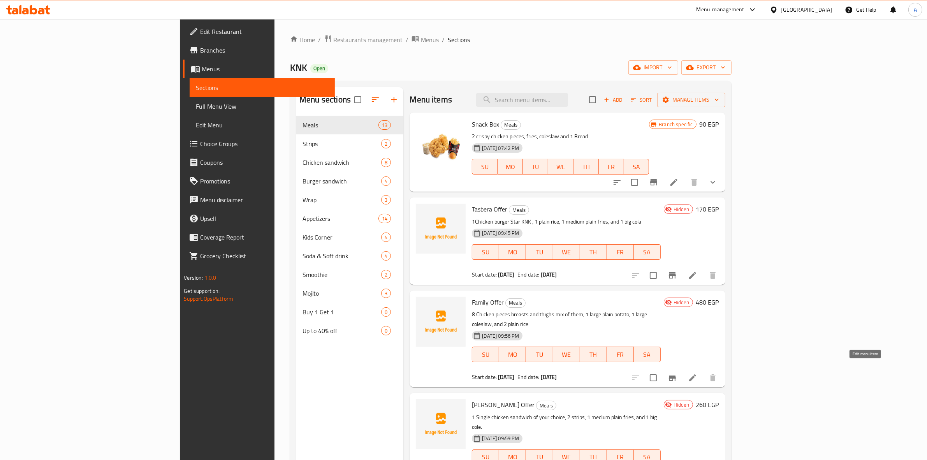
click at [697, 373] on icon at bounding box center [692, 377] width 9 height 9
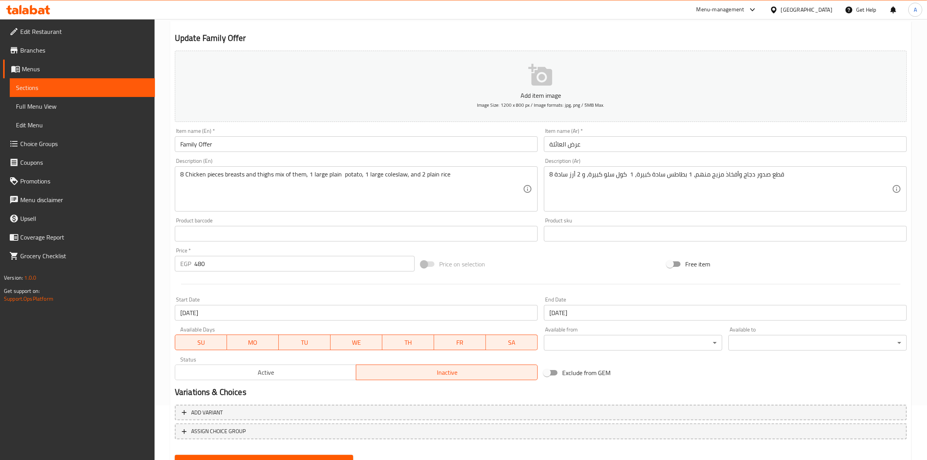
scroll to position [89, 0]
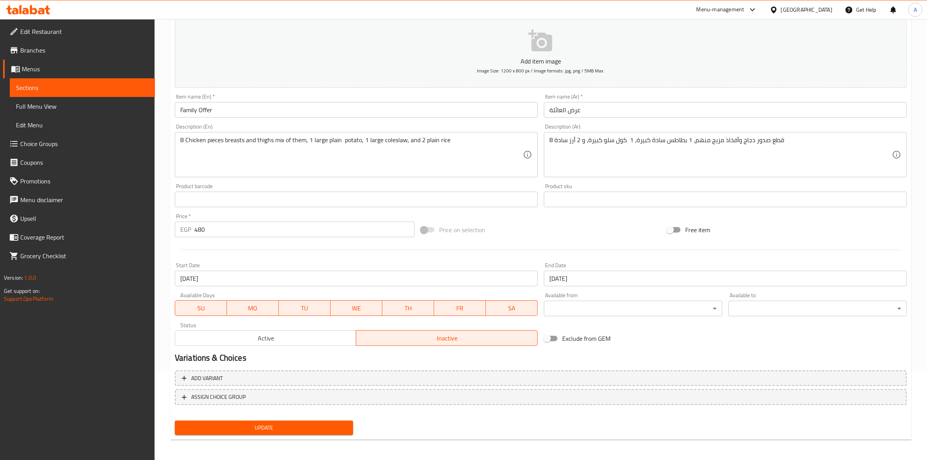
click at [271, 341] on span "Active" at bounding box center [265, 337] width 175 height 11
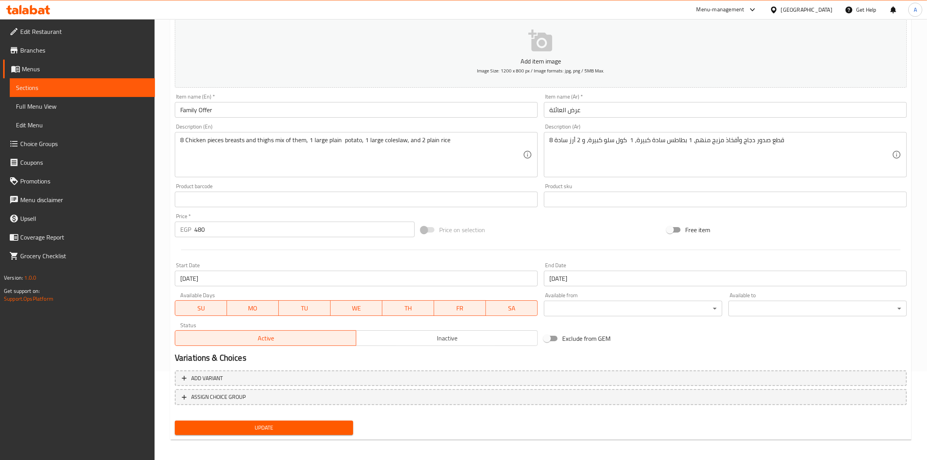
click at [292, 360] on h2 "Variations & Choices" at bounding box center [541, 358] width 732 height 12
click at [277, 426] on span "Update" at bounding box center [264, 428] width 166 height 10
click at [446, 345] on button "Inactive" at bounding box center [447, 338] width 182 height 16
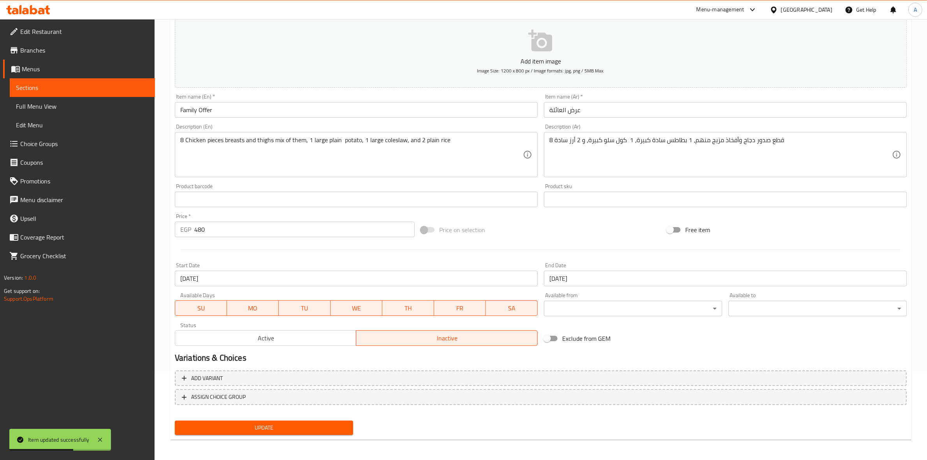
click at [260, 427] on span "Update" at bounding box center [264, 428] width 166 height 10
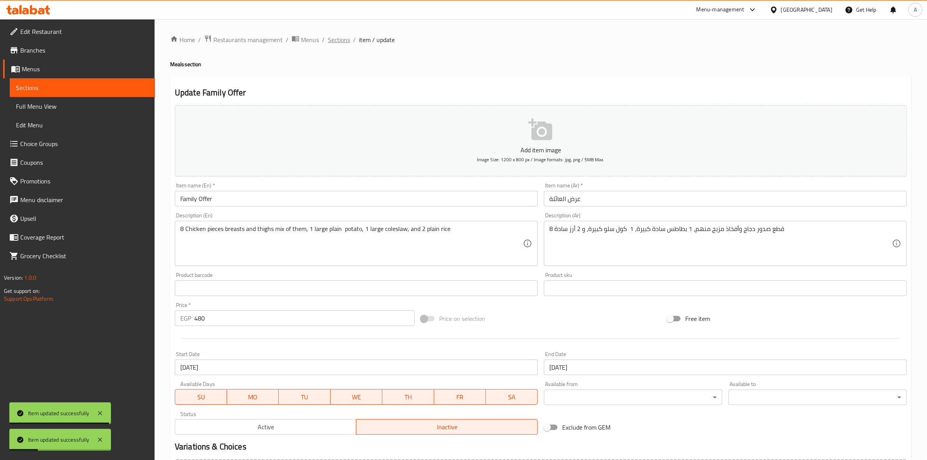
click at [339, 40] on span "Sections" at bounding box center [339, 39] width 22 height 9
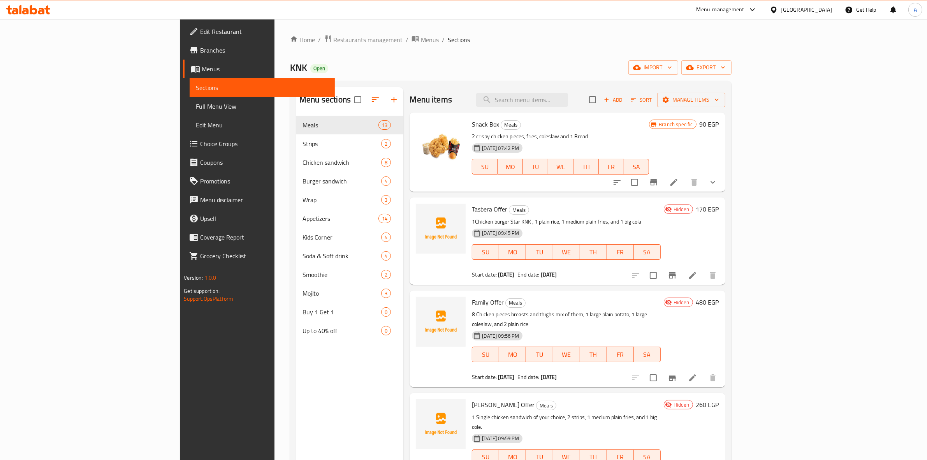
click at [477, 79] on div "Home / Restaurants management / Menus / Sections KNK Open import export Menu se…" at bounding box center [510, 294] width 441 height 519
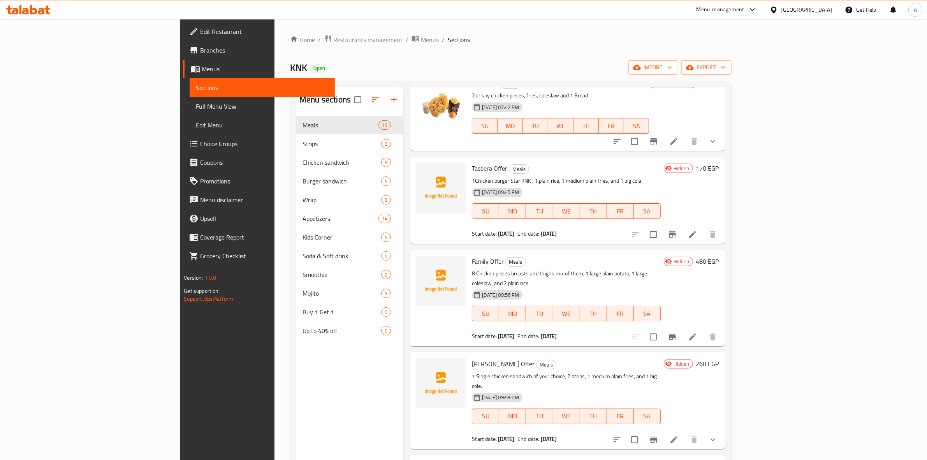
scroll to position [97, 0]
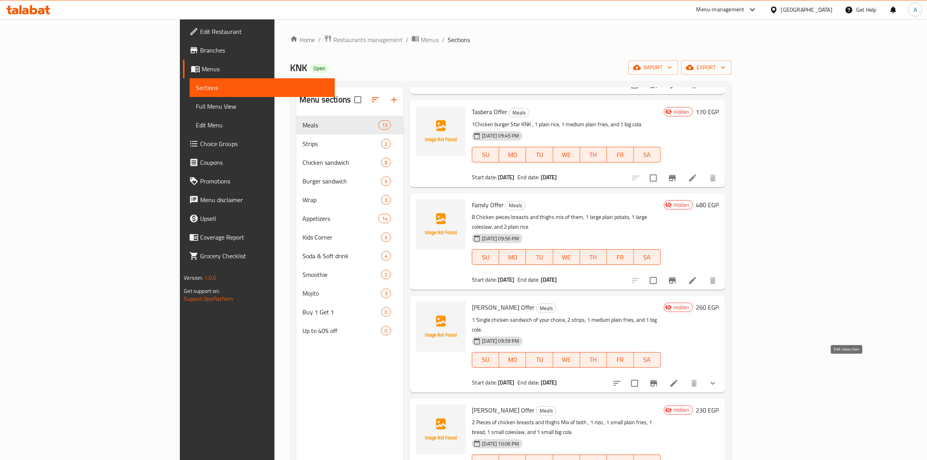
click at [679, 378] on icon at bounding box center [673, 382] width 9 height 9
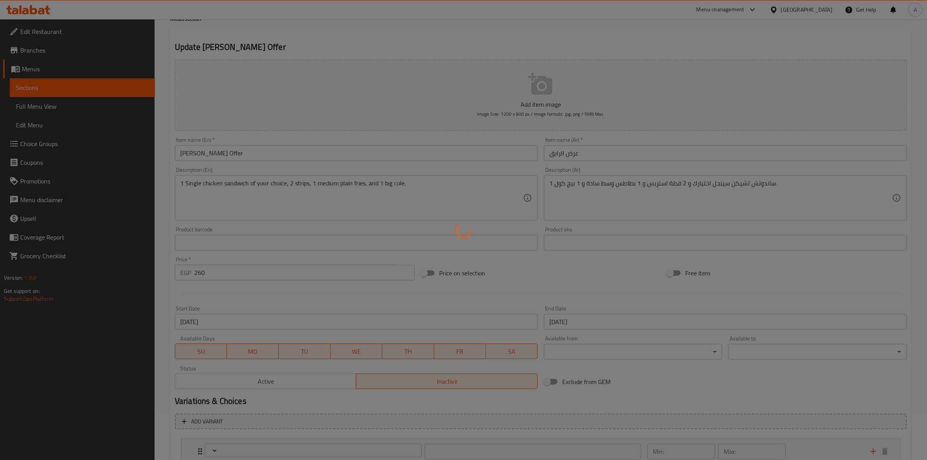
type input "اختيارك من ساندوتيش الدجاج السينجل :"
type input "1"
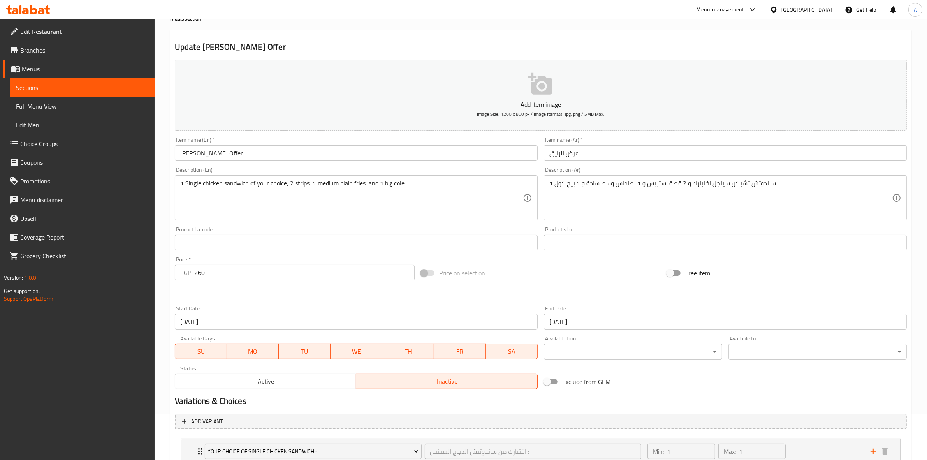
scroll to position [102, 0]
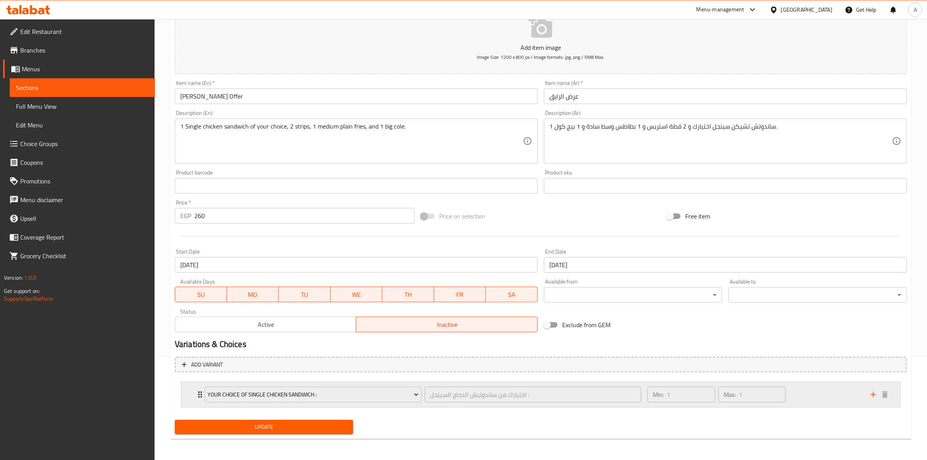
click at [825, 398] on div "Min: 1 ​ Max: 1 ​" at bounding box center [754, 394] width 223 height 25
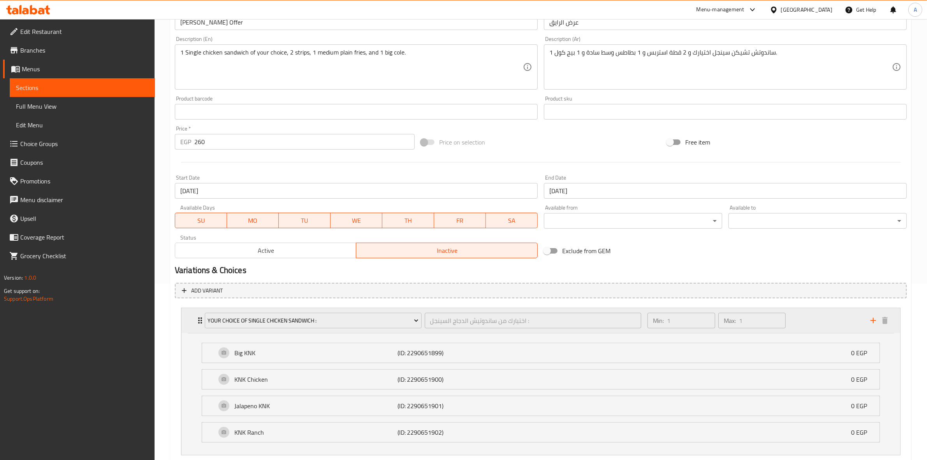
click at [800, 317] on div "Min: 1 ​ Max: 1 ​" at bounding box center [754, 320] width 223 height 25
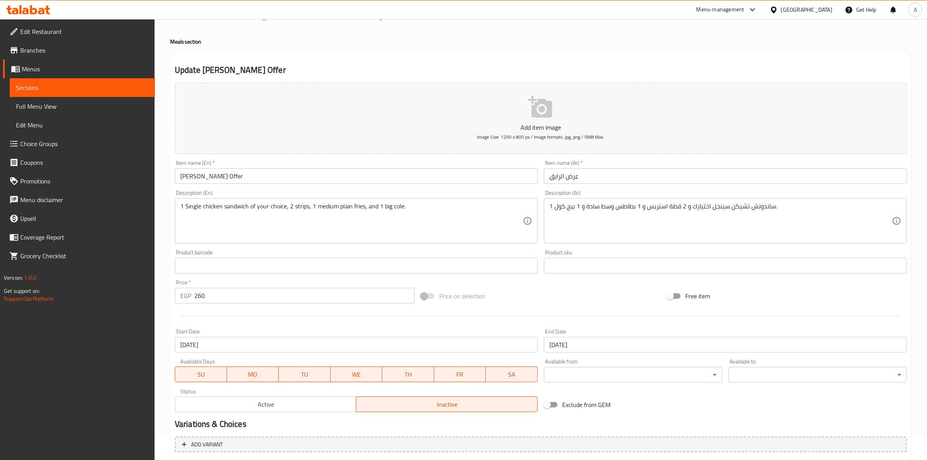
scroll to position [6, 0]
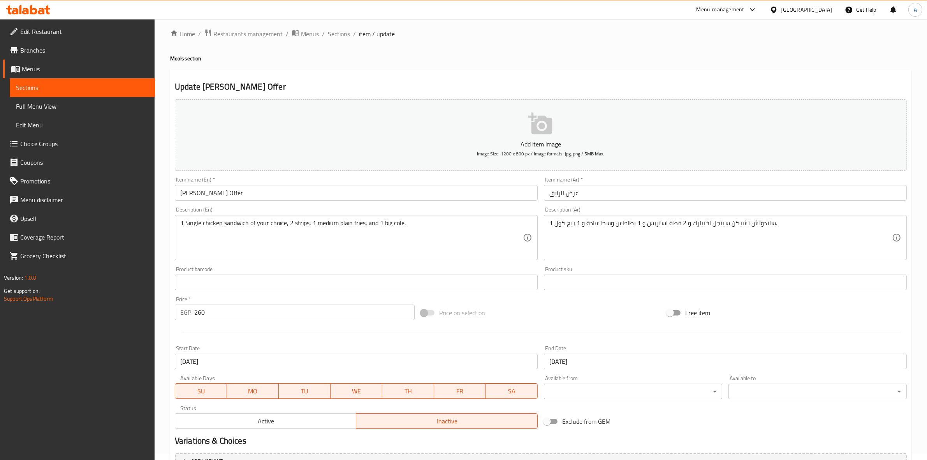
click at [267, 425] on span "Active" at bounding box center [265, 420] width 175 height 11
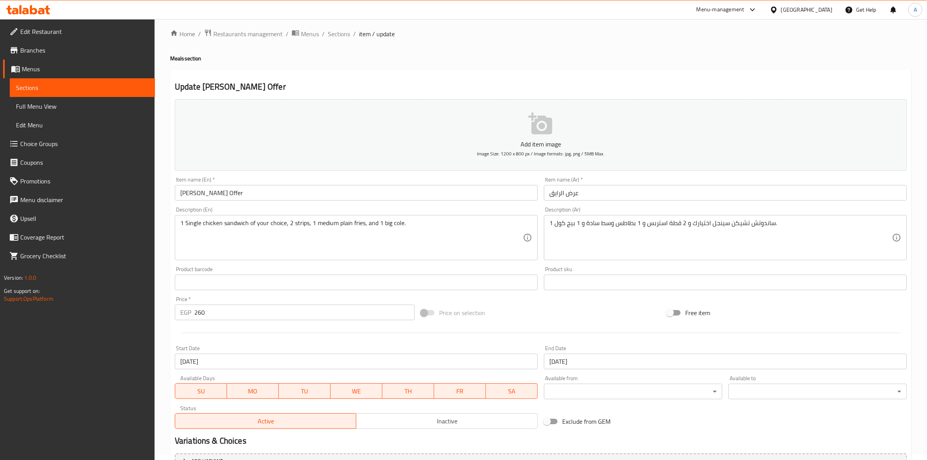
scroll to position [102, 0]
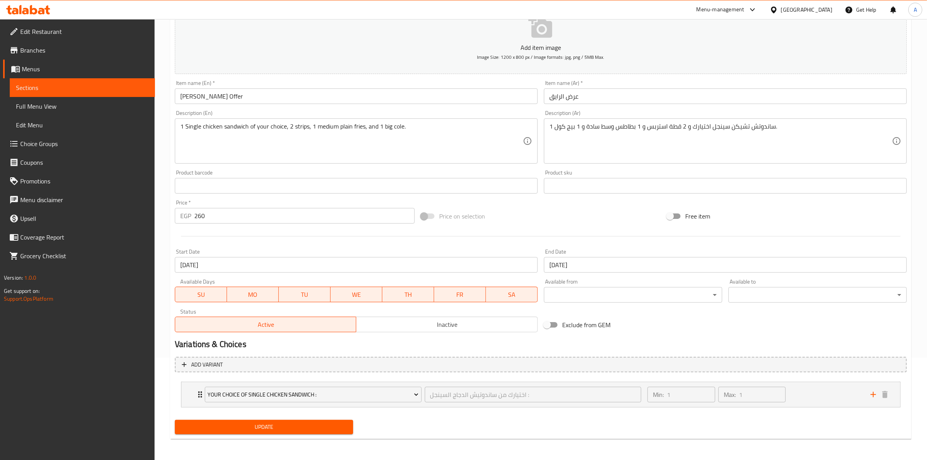
click at [270, 422] on span "Update" at bounding box center [264, 427] width 166 height 10
click at [427, 320] on span "Inactive" at bounding box center [446, 324] width 175 height 11
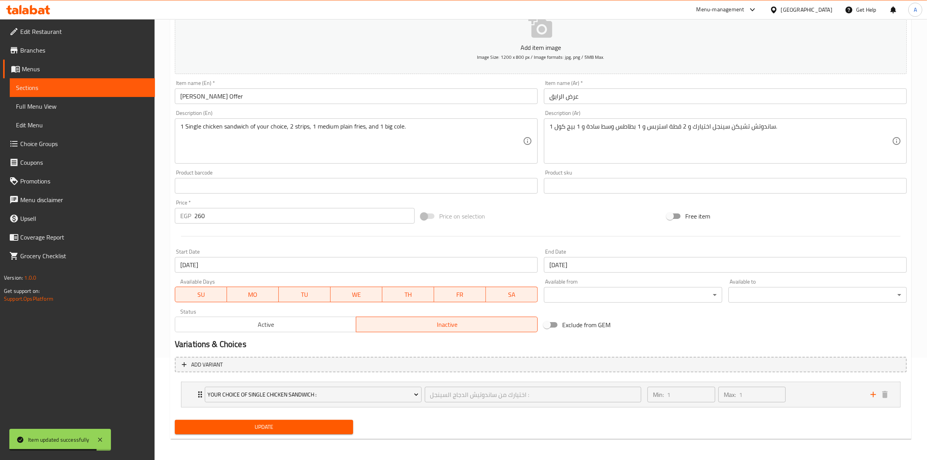
click at [264, 427] on span "Update" at bounding box center [264, 427] width 166 height 10
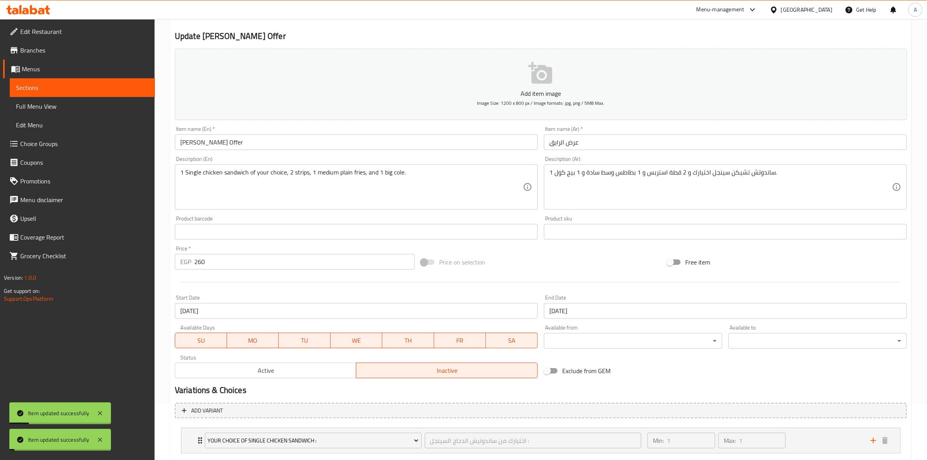
scroll to position [0, 0]
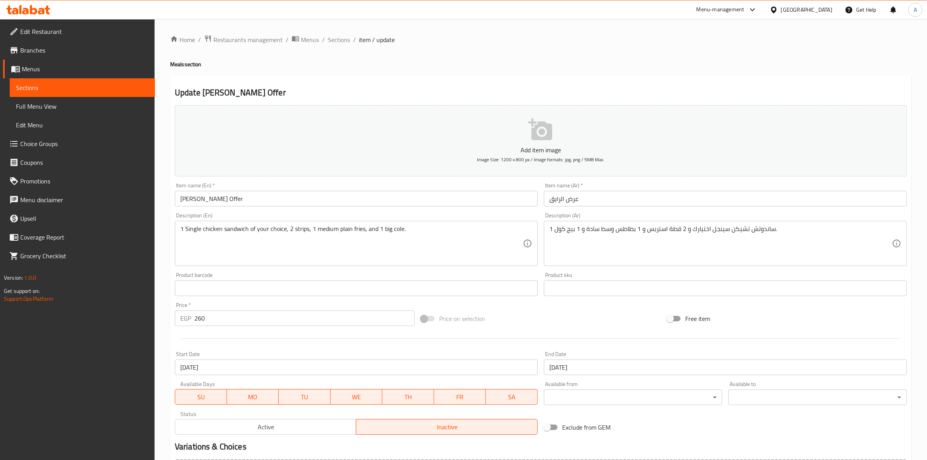
click at [439, 77] on div "Update Al Rayeq Offer Add item image Image Size: 1200 x 800 px / Image formats:…" at bounding box center [540, 309] width 741 height 466
click at [453, 65] on h4 "Meals section" at bounding box center [540, 64] width 741 height 8
click at [339, 45] on div "Home / Restaurants management / Menus / Sections / item / update Meals section …" at bounding box center [540, 291] width 741 height 513
click at [342, 40] on span "Sections" at bounding box center [339, 39] width 22 height 9
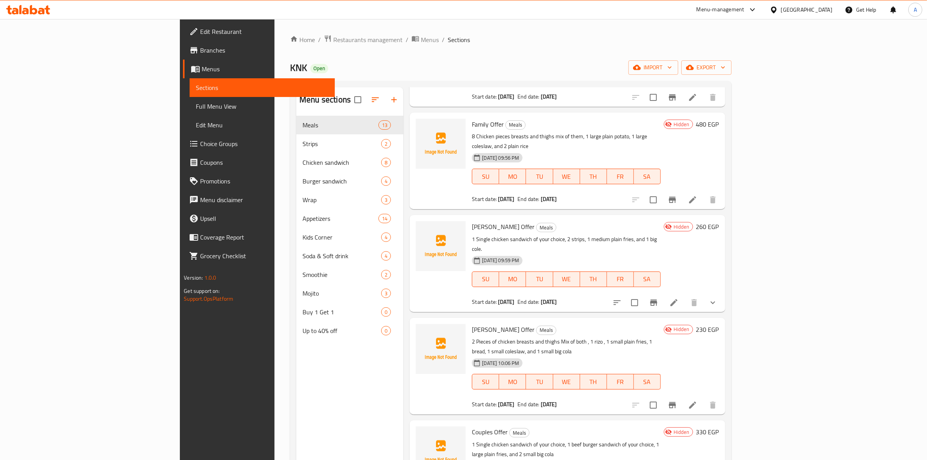
scroll to position [195, 0]
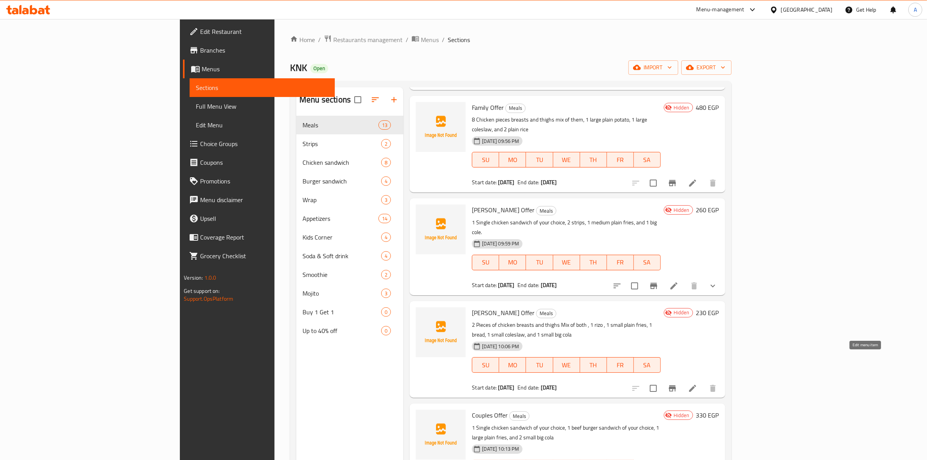
click at [697, 383] on icon at bounding box center [692, 387] width 9 height 9
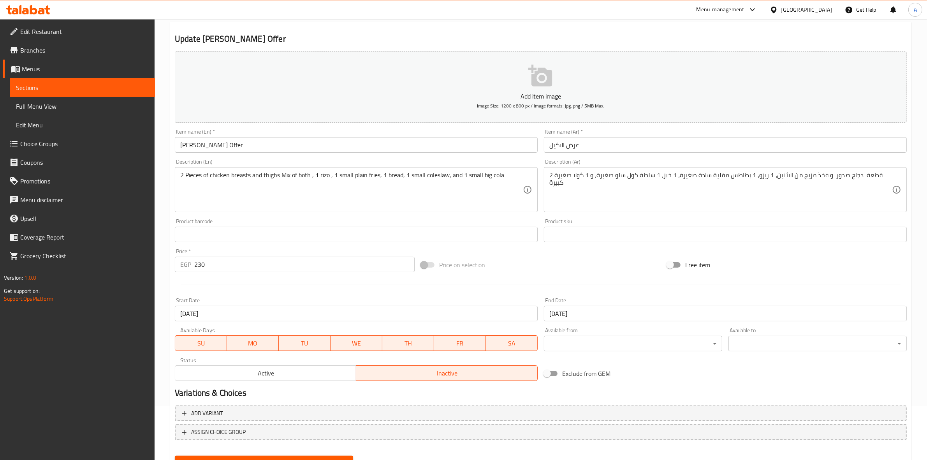
scroll to position [89, 0]
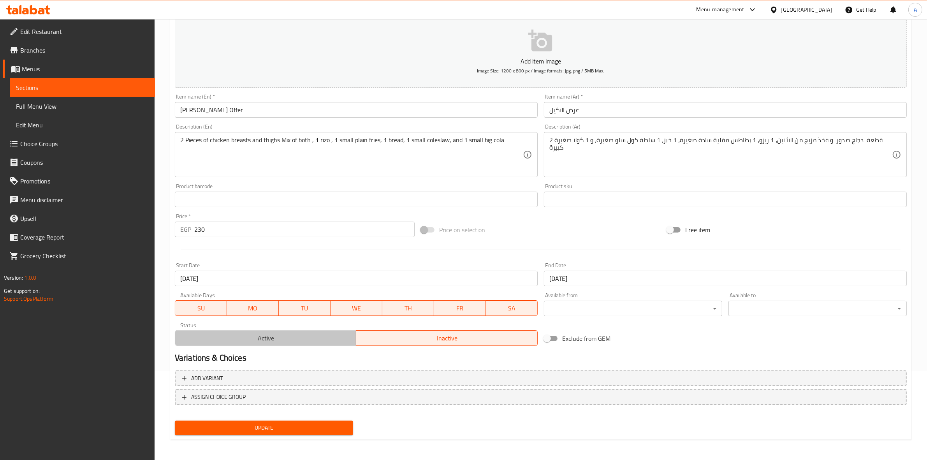
click at [281, 336] on span "Active" at bounding box center [265, 337] width 175 height 11
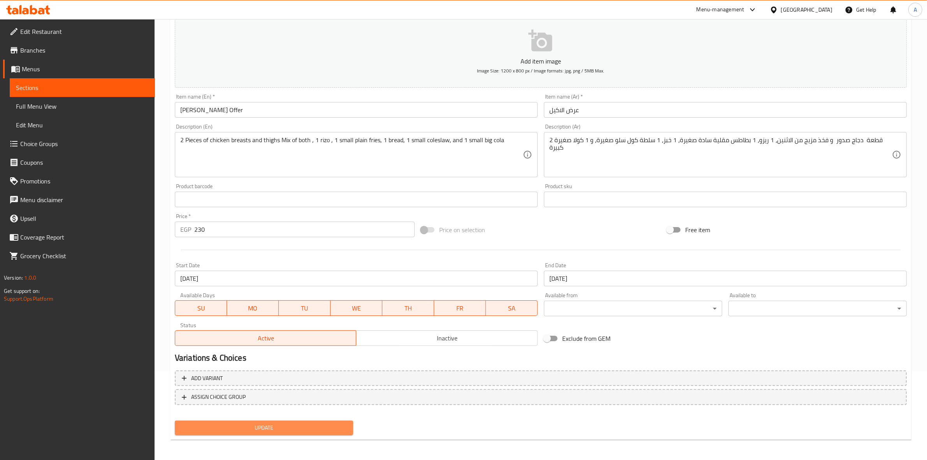
click at [281, 423] on span "Update" at bounding box center [264, 428] width 166 height 10
click at [422, 329] on div "Active Inactive" at bounding box center [356, 333] width 363 height 23
click at [429, 327] on div "Active Inactive" at bounding box center [356, 333] width 363 height 23
click at [430, 335] on span "Inactive" at bounding box center [446, 337] width 175 height 11
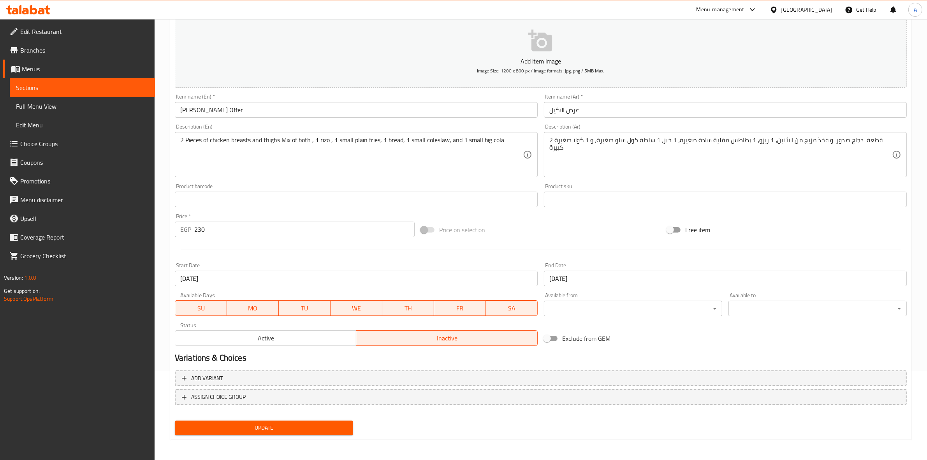
click at [233, 425] on span "Update" at bounding box center [264, 428] width 166 height 10
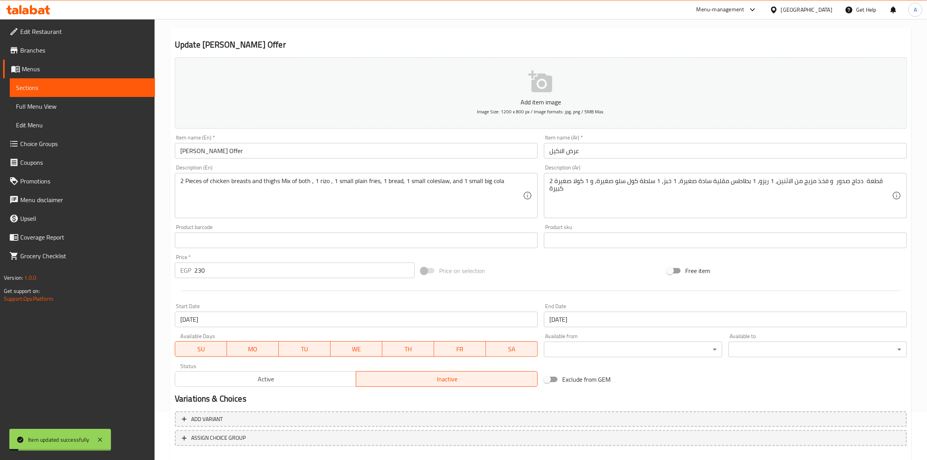
scroll to position [0, 0]
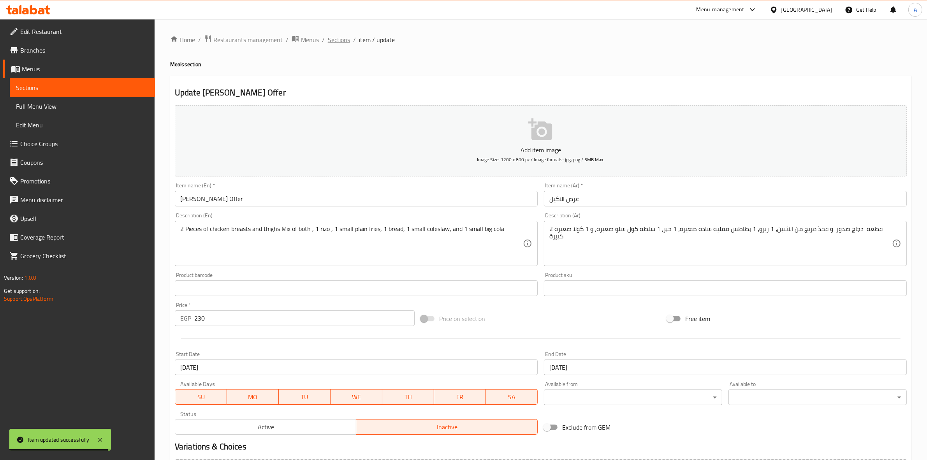
click at [341, 39] on span "Sections" at bounding box center [339, 39] width 22 height 9
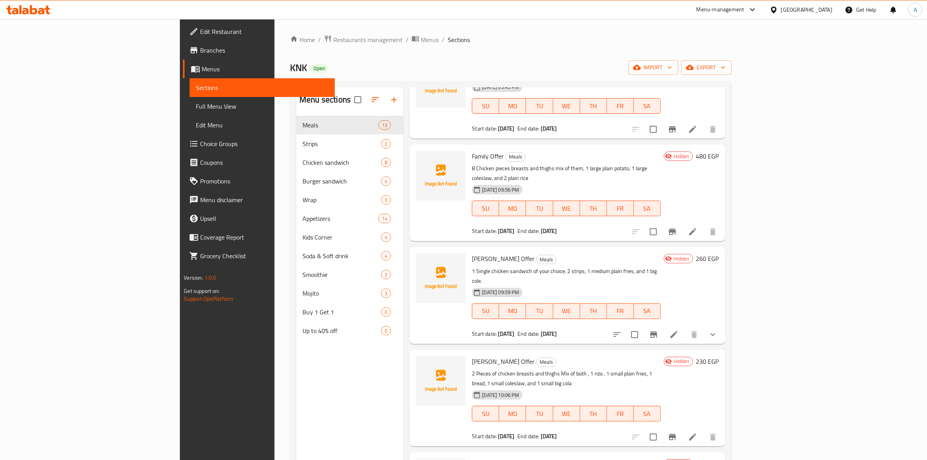
scroll to position [243, 0]
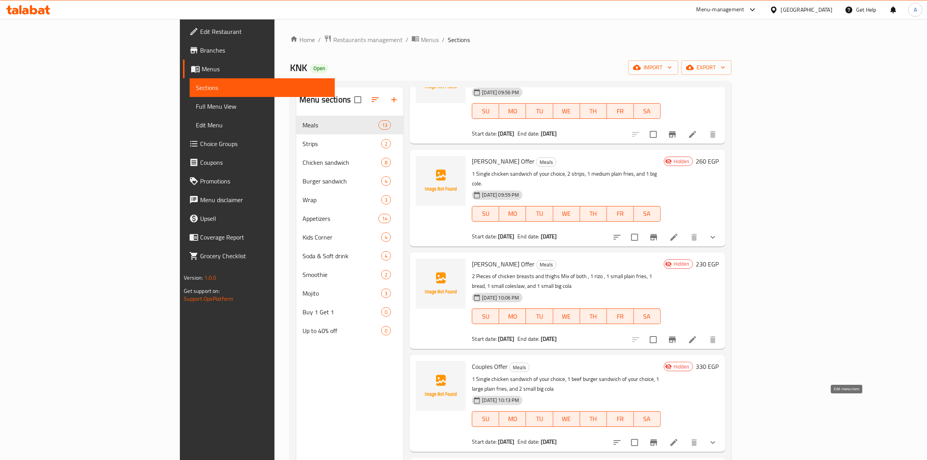
click at [685, 435] on li at bounding box center [674, 442] width 22 height 14
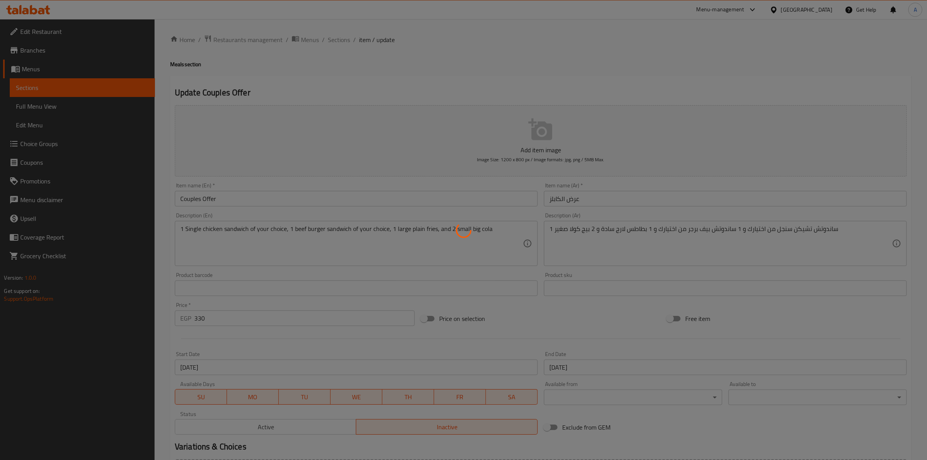
type input "اختيارك من ساندوتيش الدجاج السينجل :"
type input "1"
type input "اختيارك من ساندويتش البرجر :"
type input "1"
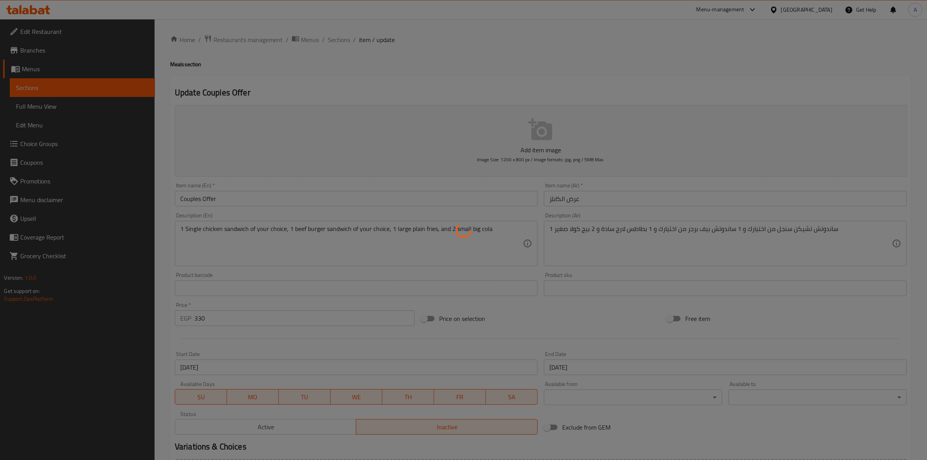
type input "1"
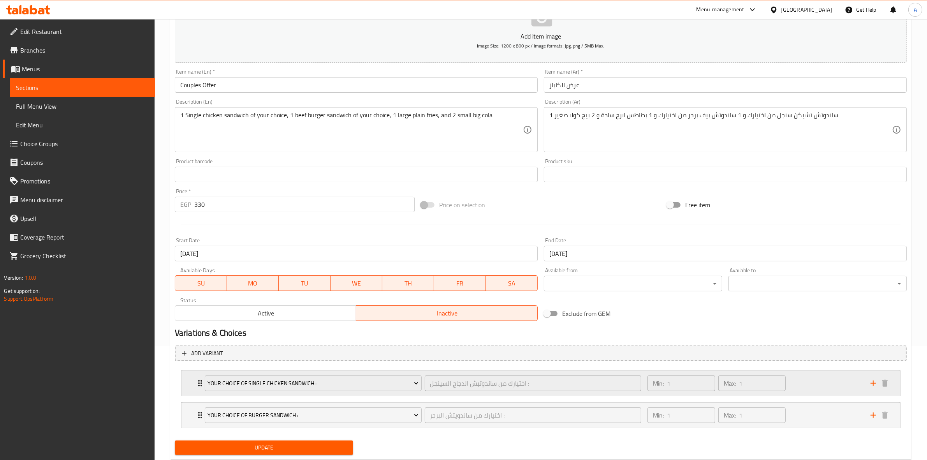
scroll to position [135, 0]
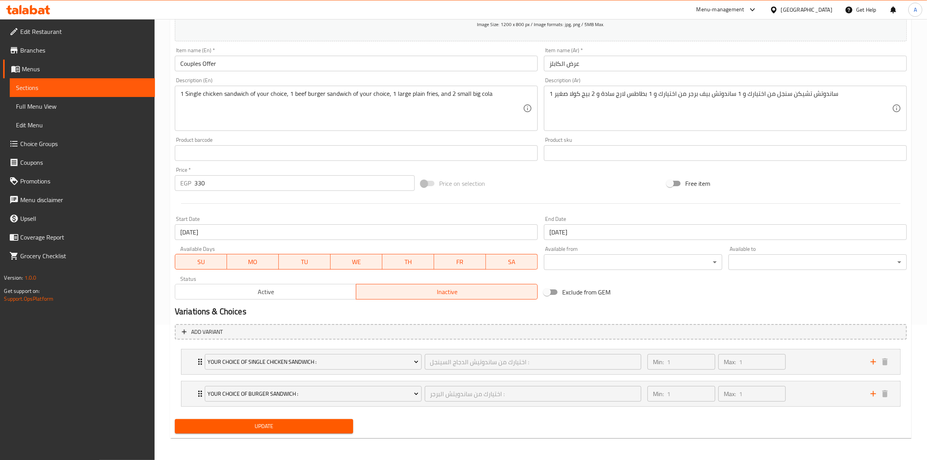
click at [281, 290] on span "Active" at bounding box center [265, 291] width 175 height 11
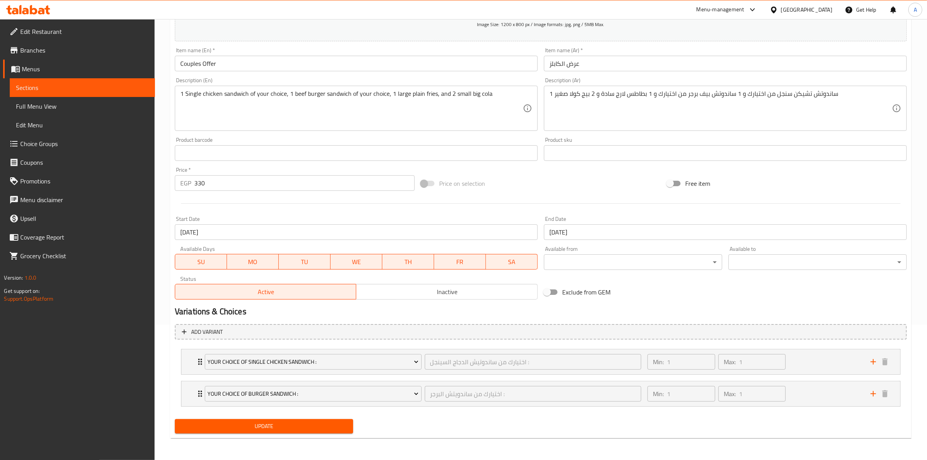
click at [263, 428] on span "Update" at bounding box center [264, 426] width 166 height 10
click at [429, 292] on span "Inactive" at bounding box center [446, 291] width 175 height 11
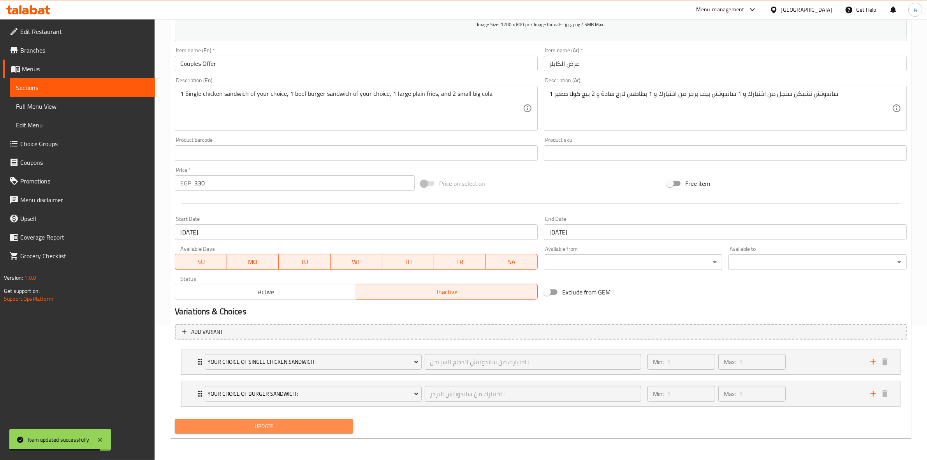
click at [254, 428] on span "Update" at bounding box center [264, 426] width 166 height 10
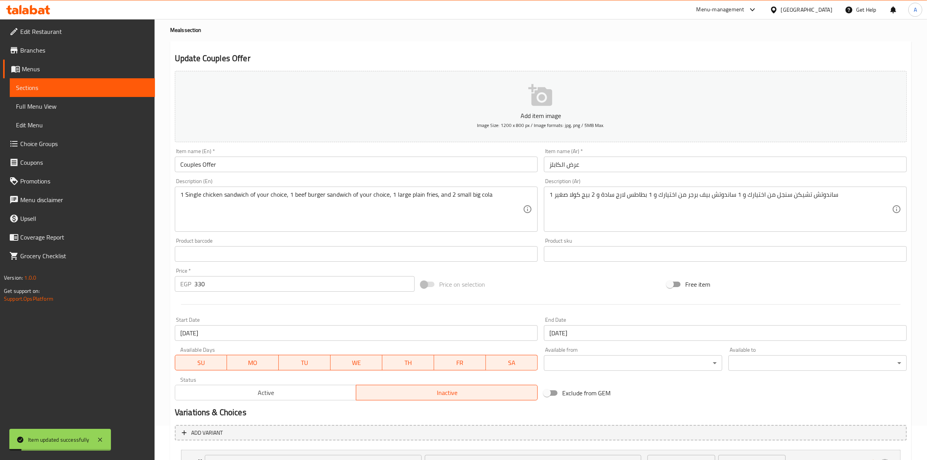
scroll to position [0, 0]
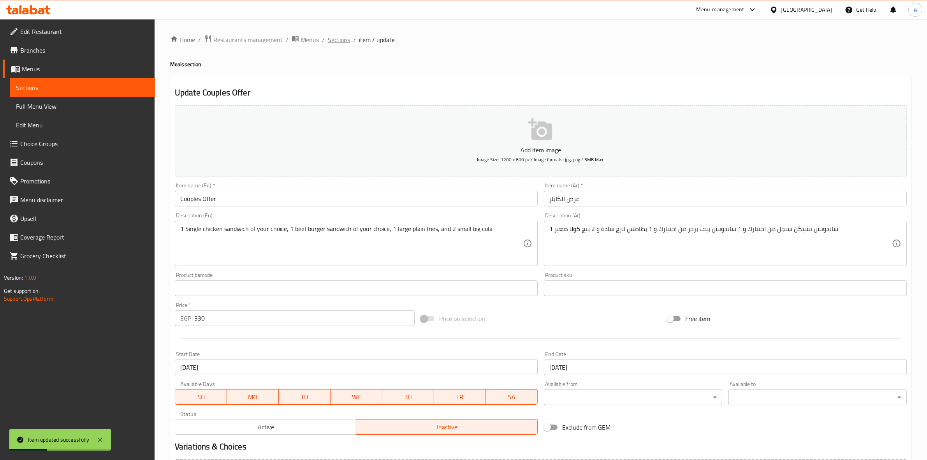
click at [337, 39] on span "Sections" at bounding box center [339, 39] width 22 height 9
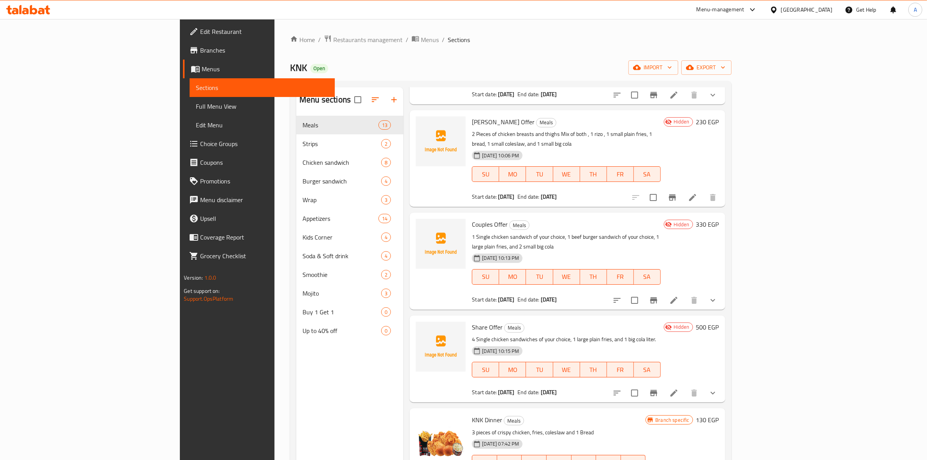
scroll to position [389, 0]
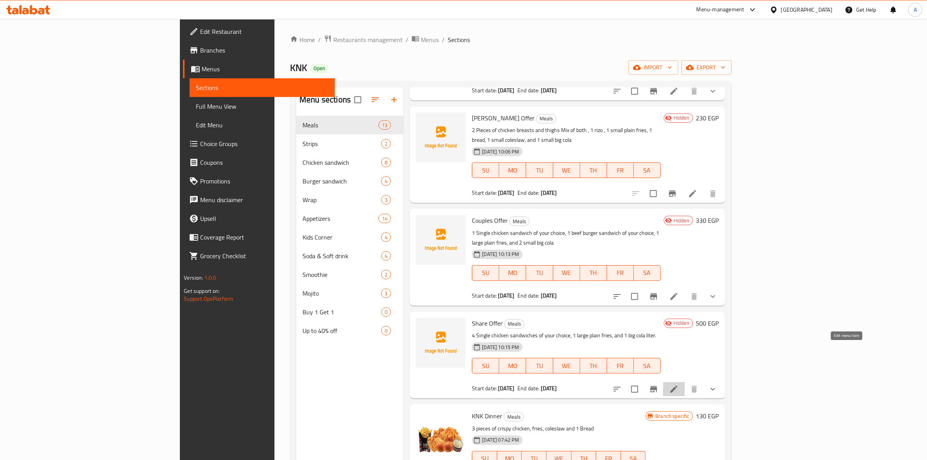
click at [679, 384] on icon at bounding box center [673, 388] width 9 height 9
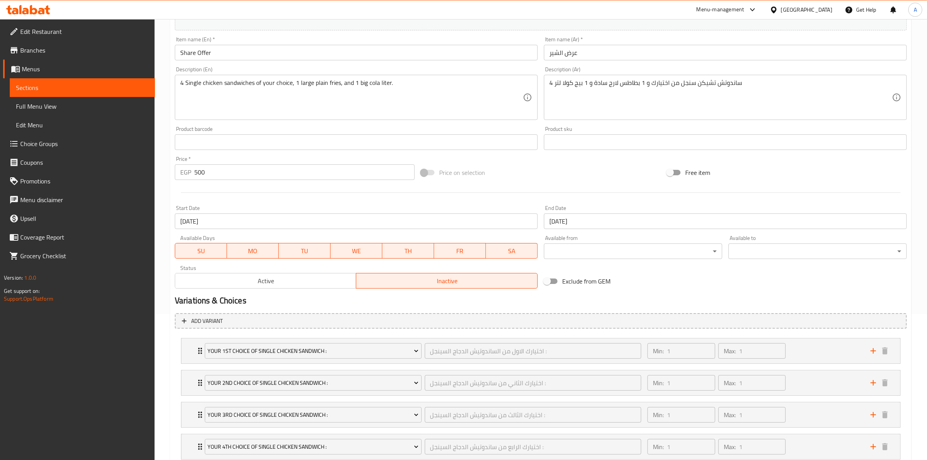
click at [295, 275] on span "Active" at bounding box center [265, 280] width 175 height 11
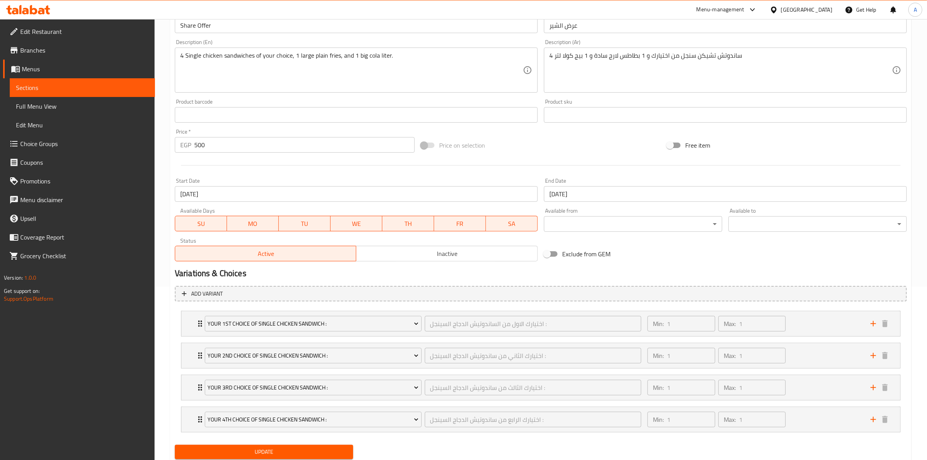
scroll to position [199, 0]
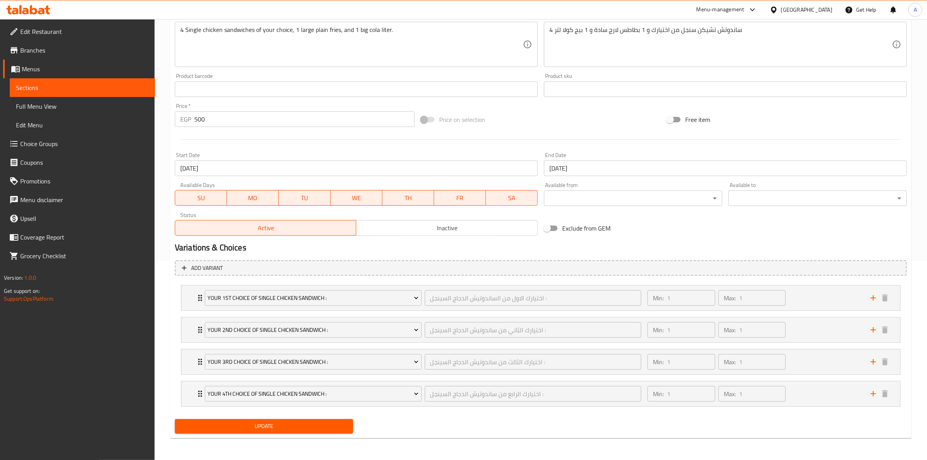
click at [285, 425] on span "Update" at bounding box center [264, 426] width 166 height 10
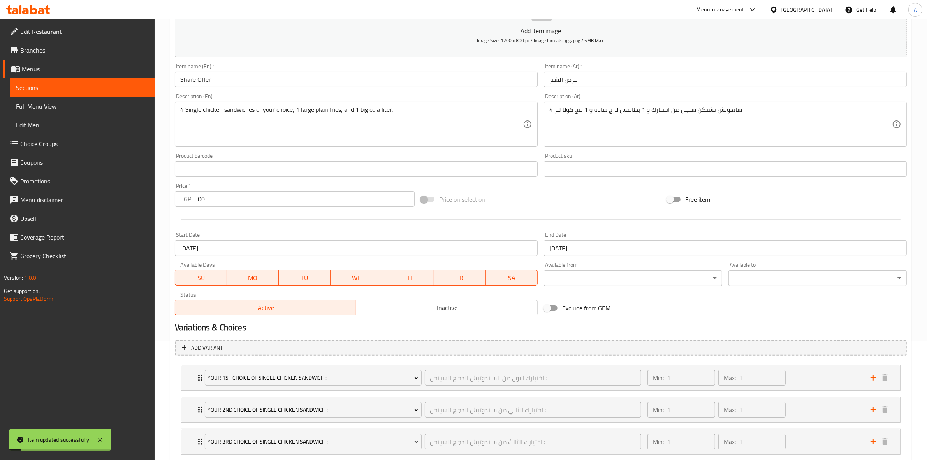
scroll to position [0, 0]
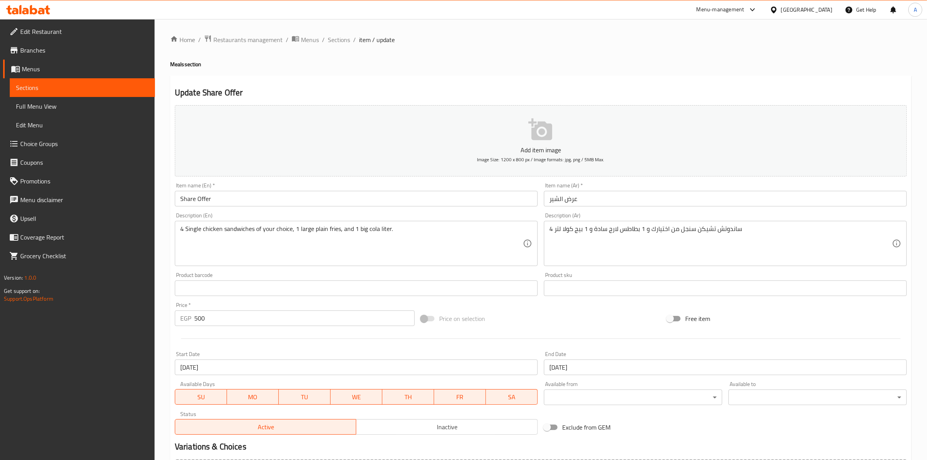
click at [429, 427] on span "Inactive" at bounding box center [446, 426] width 175 height 11
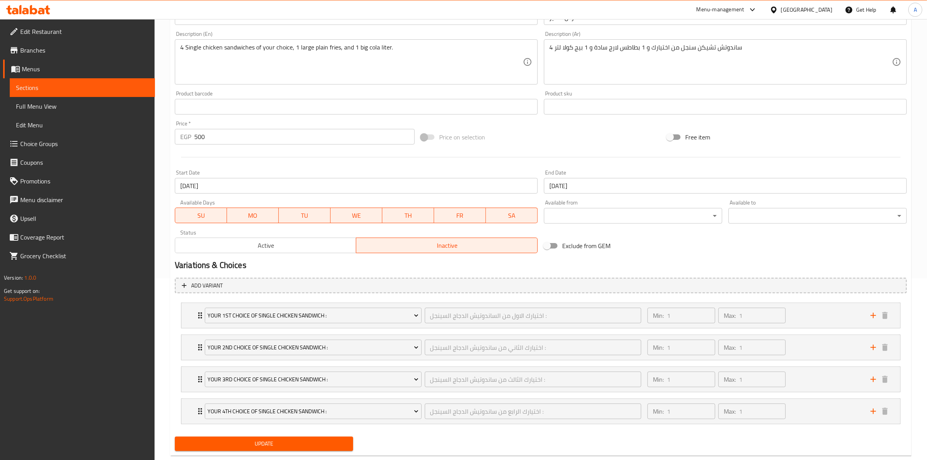
scroll to position [199, 0]
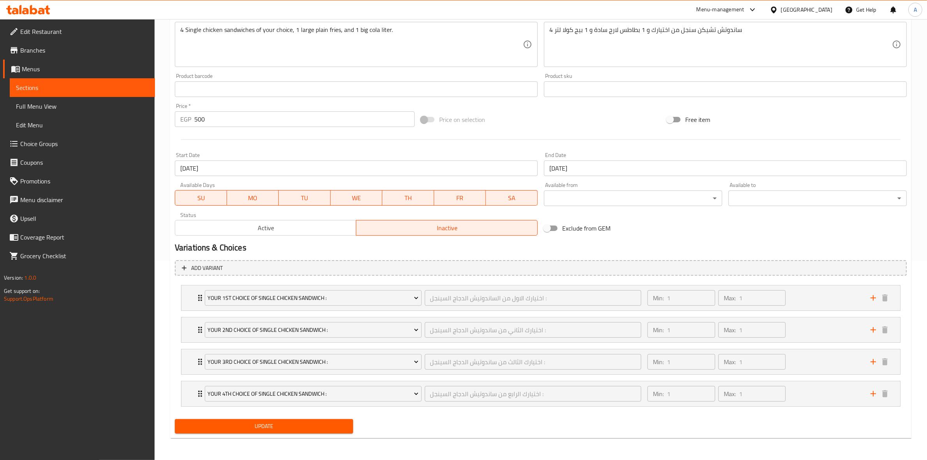
click at [246, 424] on span "Update" at bounding box center [264, 426] width 166 height 10
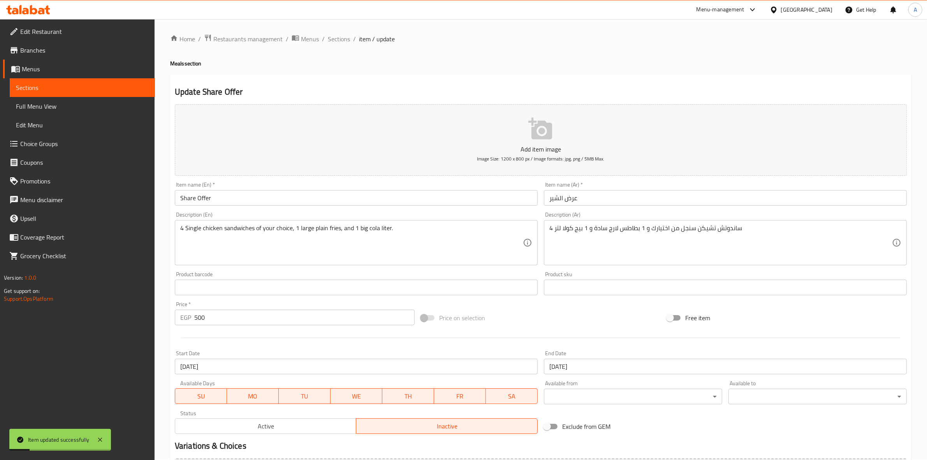
scroll to position [0, 0]
click at [349, 40] on span "Sections" at bounding box center [339, 39] width 22 height 9
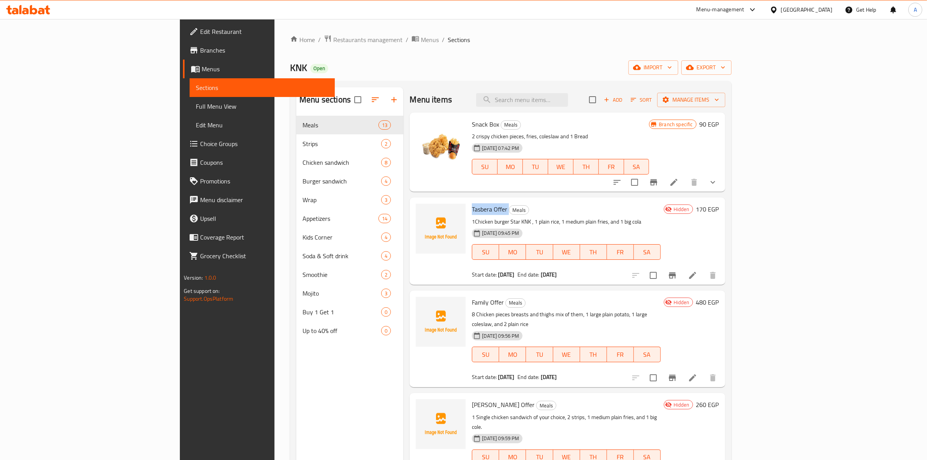
drag, startPoint x: 463, startPoint y: 209, endPoint x: 427, endPoint y: 206, distance: 36.7
click at [472, 206] on h6 "Tasbera Offer Meals" at bounding box center [566, 209] width 188 height 11
copy h6 "Tasbera Offer"
drag, startPoint x: 459, startPoint y: 302, endPoint x: 418, endPoint y: 297, distance: 40.4
click at [417, 299] on div "Family Offer Meals 8 Chicken pieces breasts and thighs mix of them, 1 large pla…" at bounding box center [567, 339] width 309 height 90
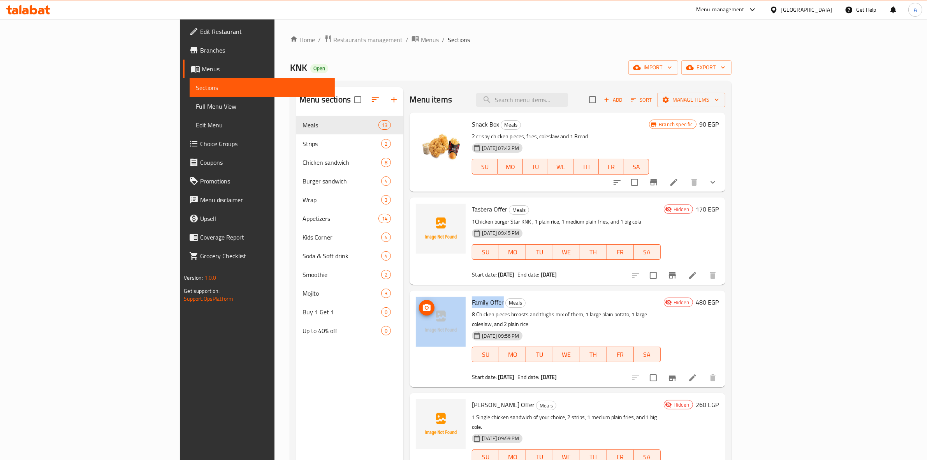
copy div "Family Offer"
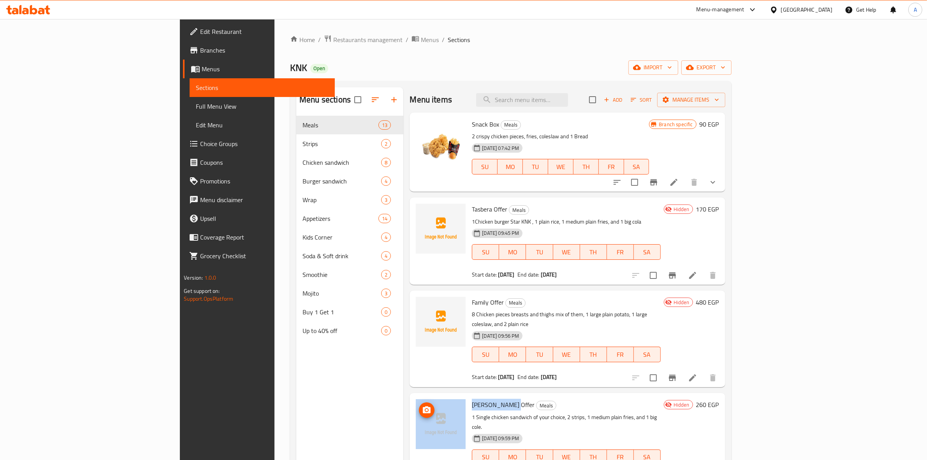
drag, startPoint x: 465, startPoint y: 397, endPoint x: 419, endPoint y: 396, distance: 46.0
click at [419, 396] on div "Al Rayeq Offer Meals 1 Single chicken sandwich of your choice, 2 strips, 1 medi…" at bounding box center [567, 441] width 309 height 90
copy div "Al Rayeq Offer"
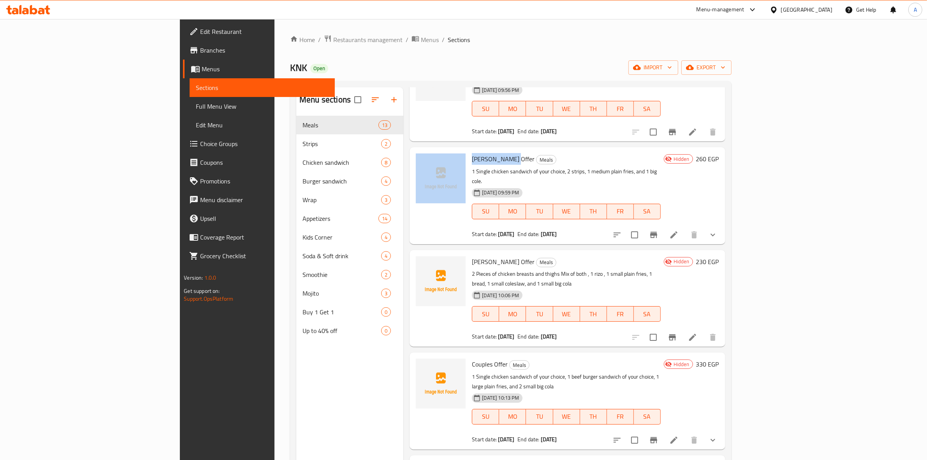
scroll to position [292, 0]
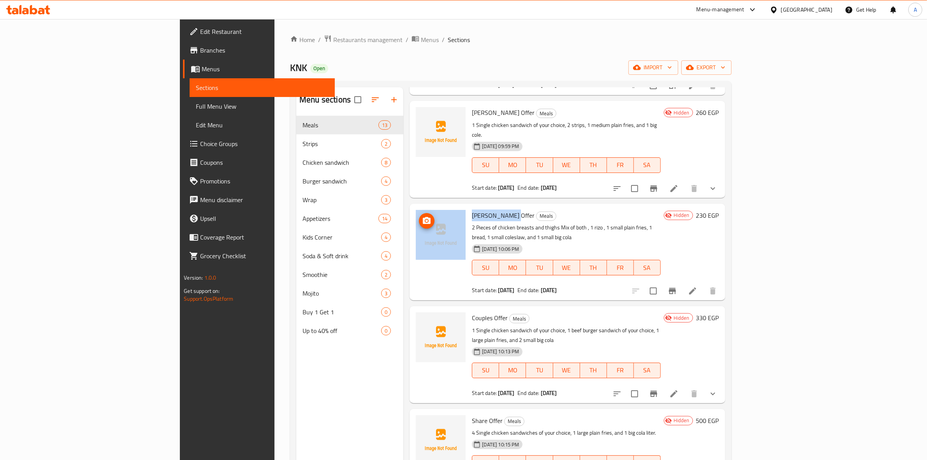
drag, startPoint x: 462, startPoint y: 197, endPoint x: 434, endPoint y: 189, distance: 28.8
click at [423, 207] on div "Al Akeel Offer Meals 2 Pieces of chicken breasts and thighs Mix of both , 1 riz…" at bounding box center [567, 252] width 309 height 90
copy div "Al Akeel Offer"
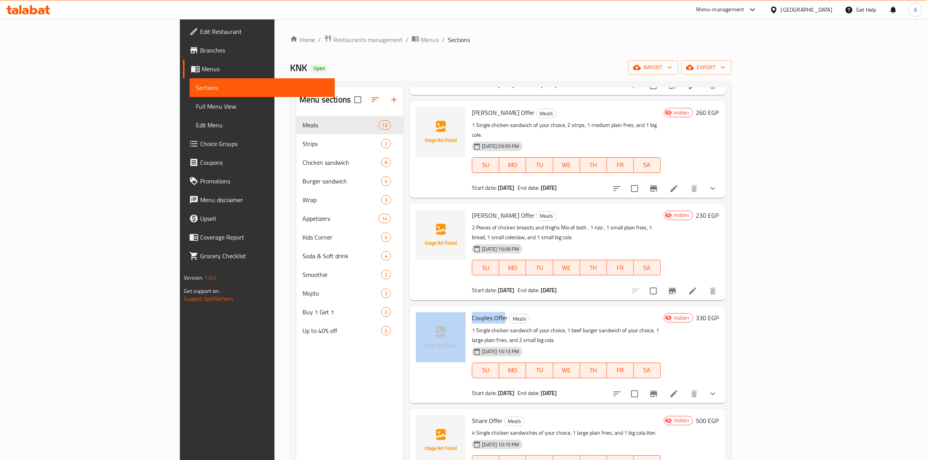
drag, startPoint x: 461, startPoint y: 288, endPoint x: 454, endPoint y: 283, distance: 8.6
click at [469, 309] on div "Couples Offer Meals 1 Single chicken sandwich of your choice, 1 beef burger san…" at bounding box center [566, 354] width 195 height 90
click at [472, 312] on span "Couples Offer" at bounding box center [490, 318] width 36 height 12
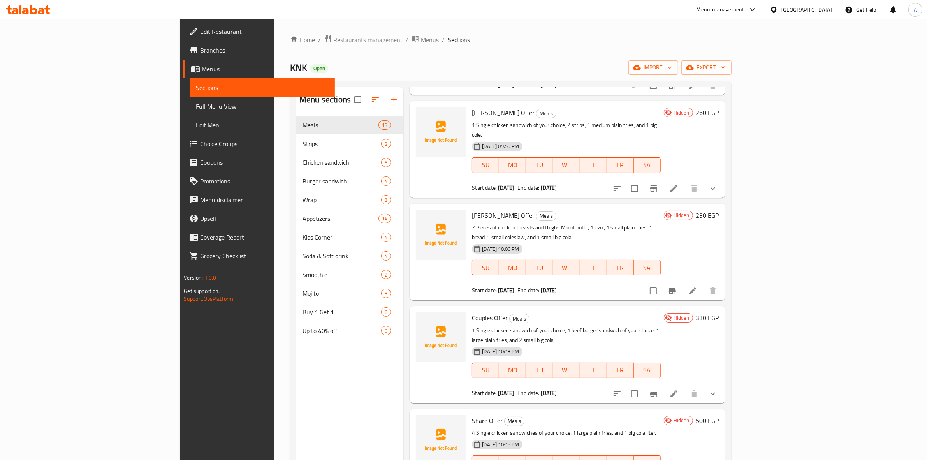
click at [472, 415] on span "Share Offer" at bounding box center [487, 421] width 31 height 12
copy h6 "Offer"
click at [472, 415] on span "Share Offer" at bounding box center [487, 421] width 31 height 12
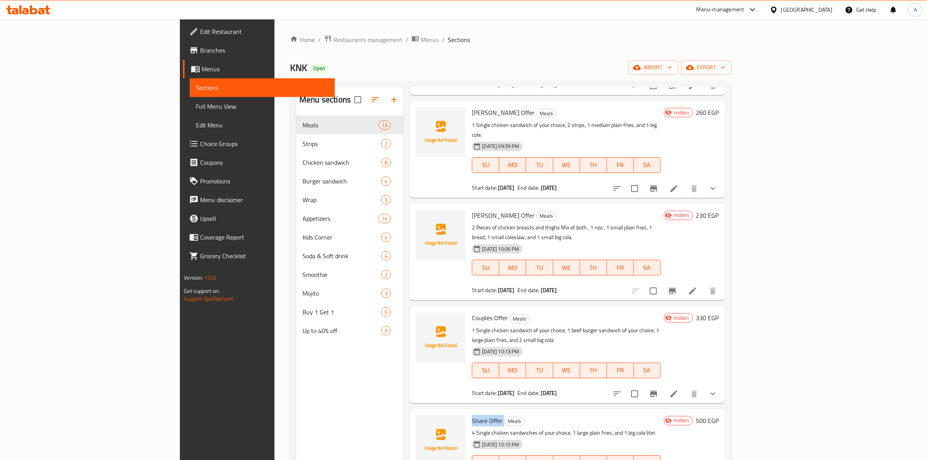
click at [472, 415] on span "Share Offer" at bounding box center [487, 421] width 31 height 12
click at [29, 10] on icon at bounding box center [28, 9] width 44 height 9
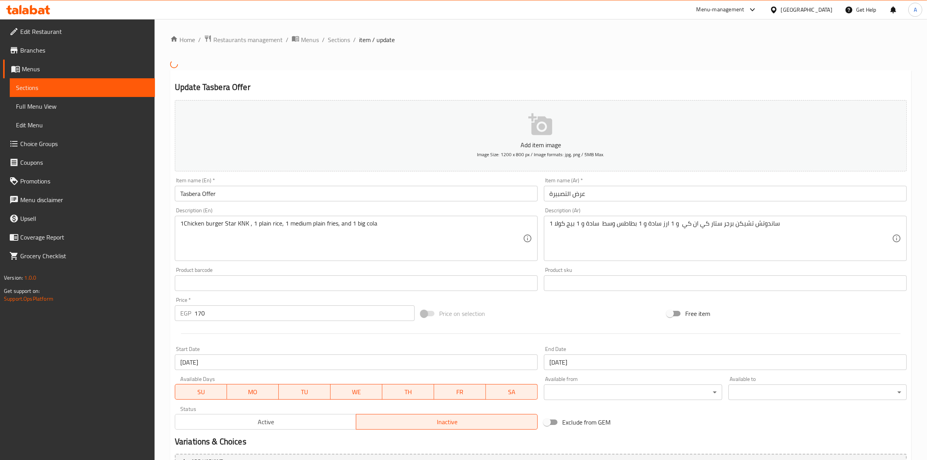
click at [820, 12] on div "[GEOGRAPHIC_DATA]" at bounding box center [806, 9] width 51 height 9
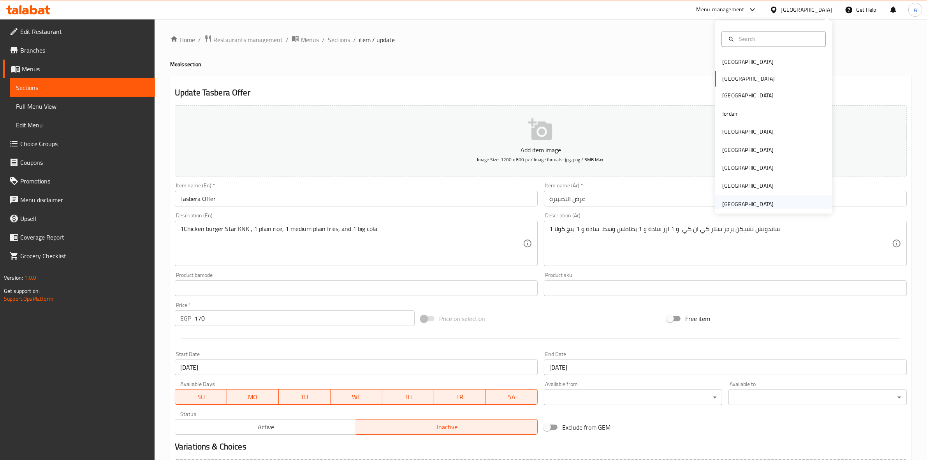
click at [762, 200] on div "[GEOGRAPHIC_DATA]" at bounding box center [747, 204] width 51 height 9
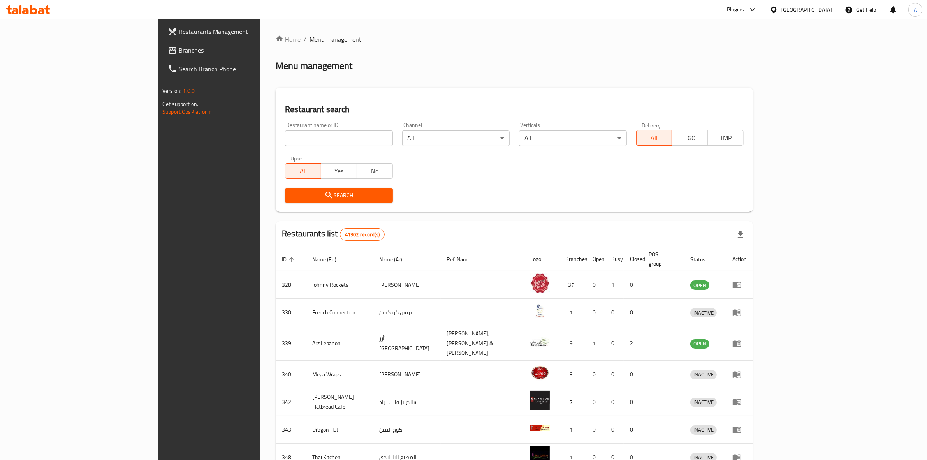
click at [162, 44] on link "Branches" at bounding box center [238, 50] width 152 height 19
